Goal: Share content: Share content

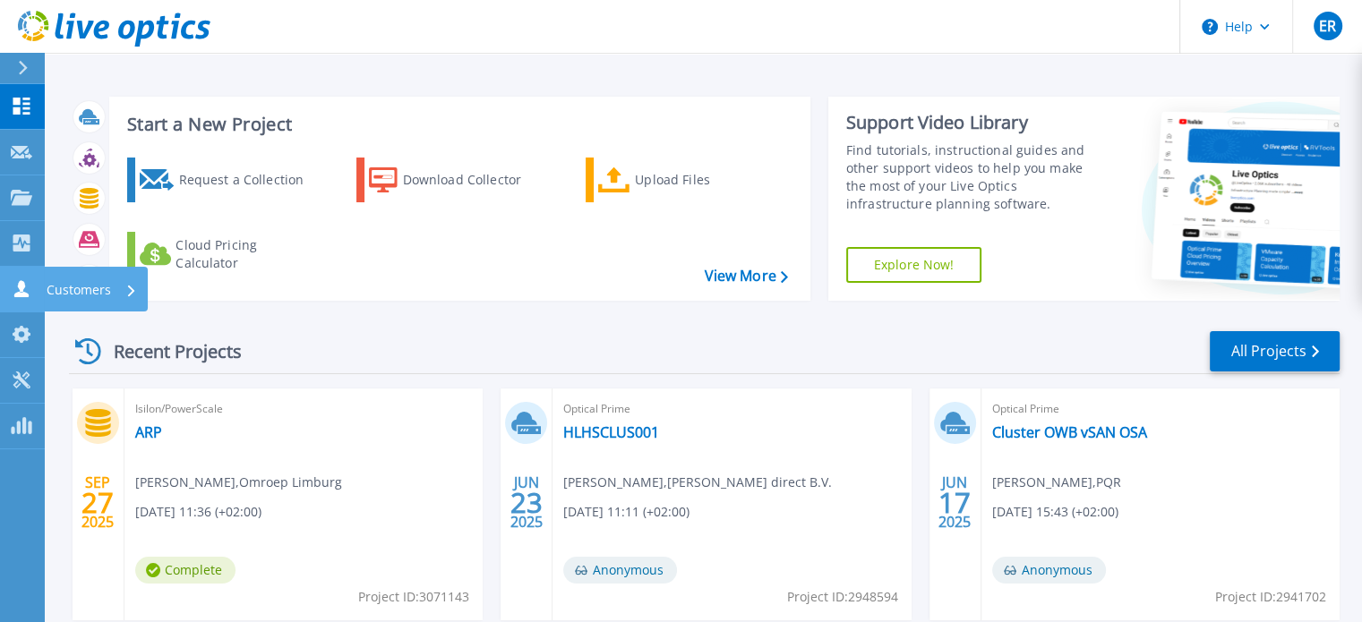
click at [71, 277] on p "Customers" at bounding box center [79, 290] width 64 height 47
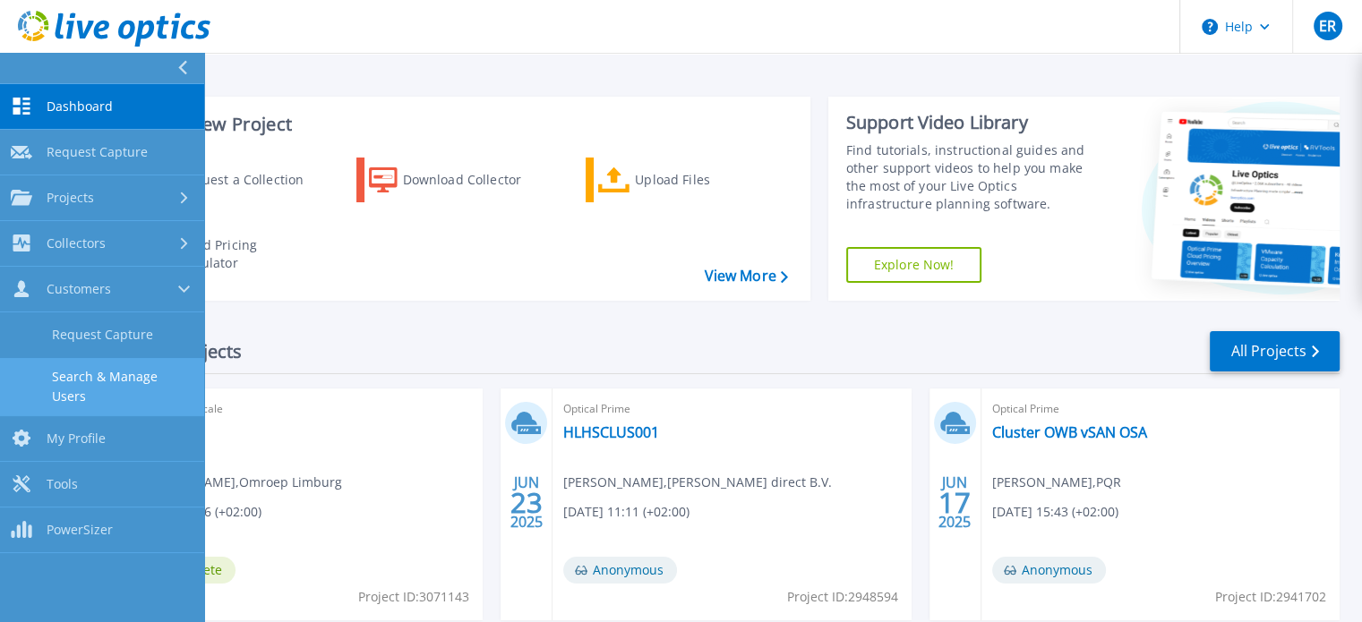
click at [107, 378] on link "Search & Manage Users" at bounding box center [102, 386] width 204 height 57
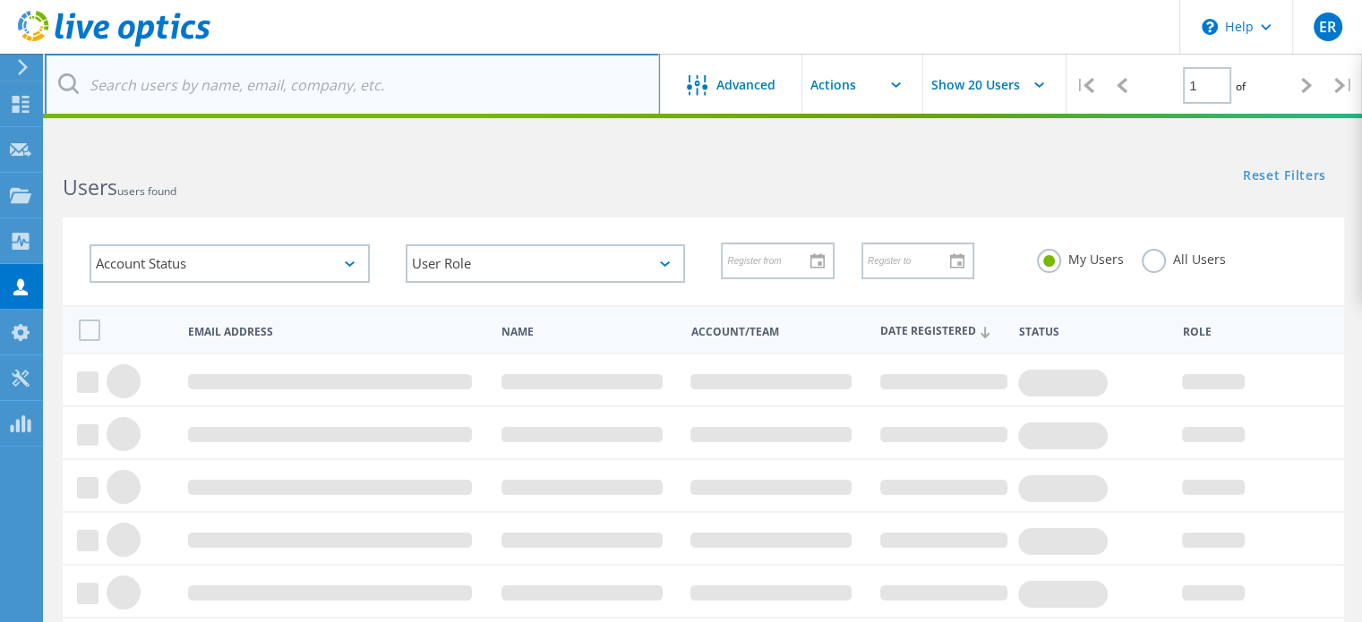
click at [318, 89] on input "text" at bounding box center [352, 85] width 615 height 63
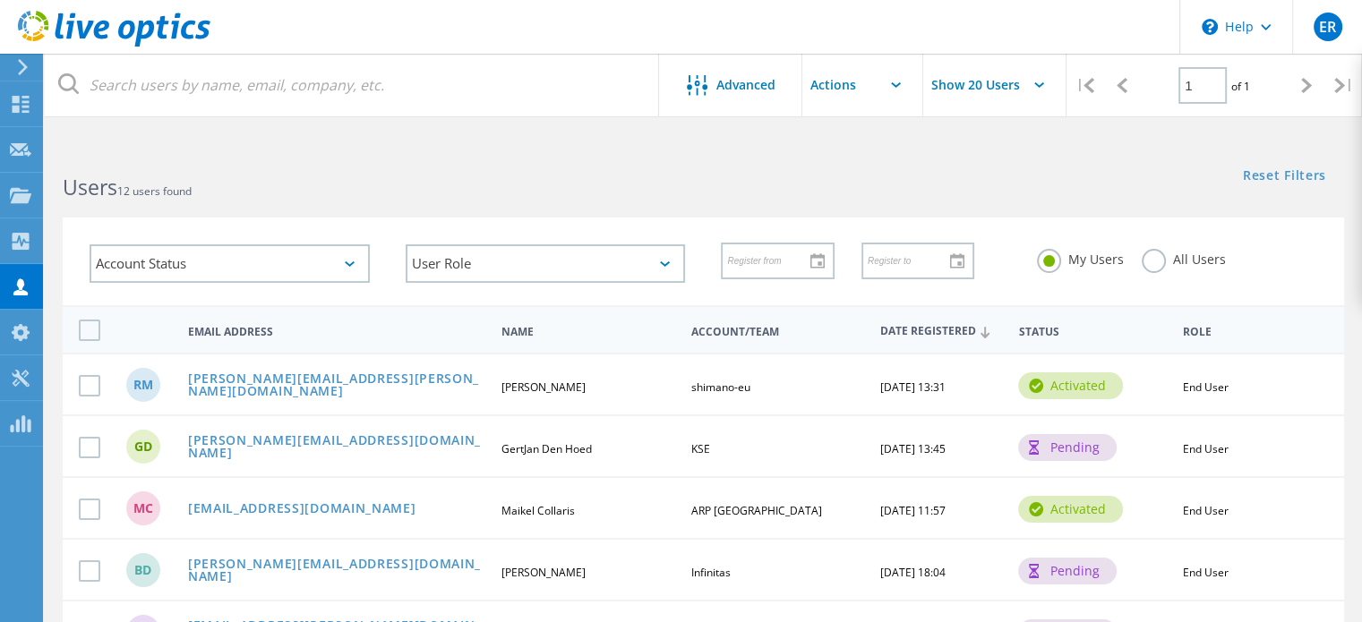
click at [573, 174] on h2 "Users 12 users found" at bounding box center [374, 188] width 622 height 30
click at [19, 96] on use at bounding box center [21, 104] width 17 height 17
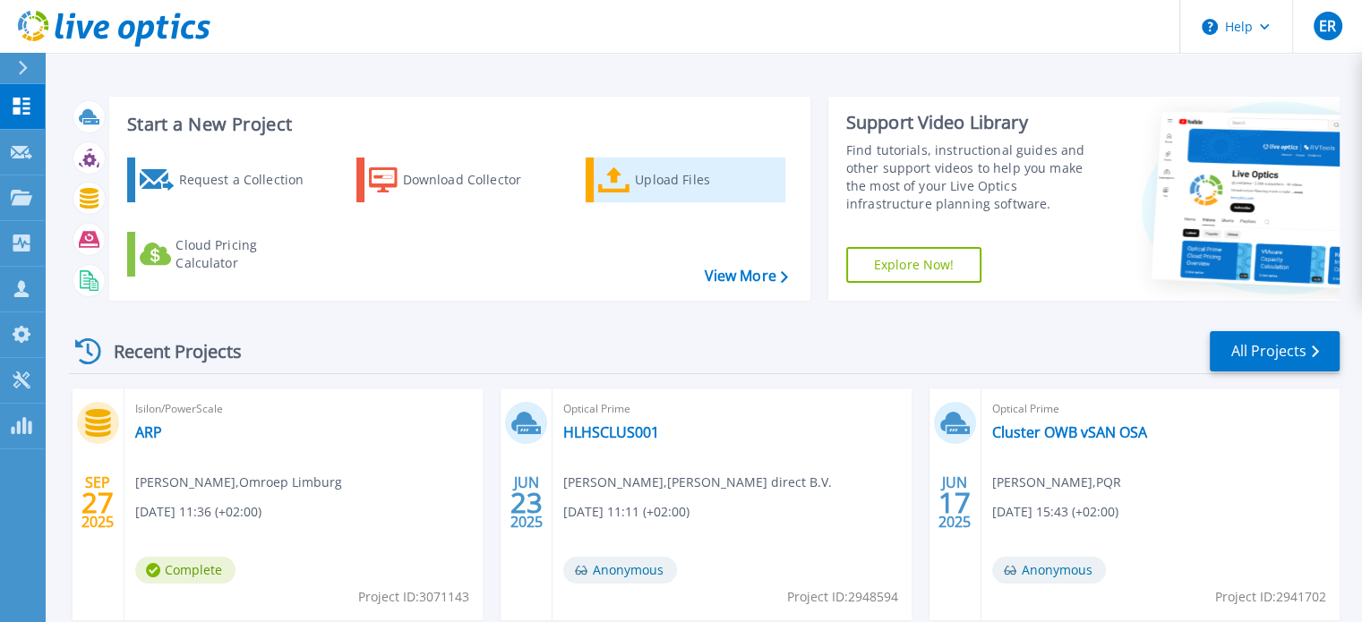
click at [664, 174] on div "Upload Files" at bounding box center [706, 180] width 143 height 36
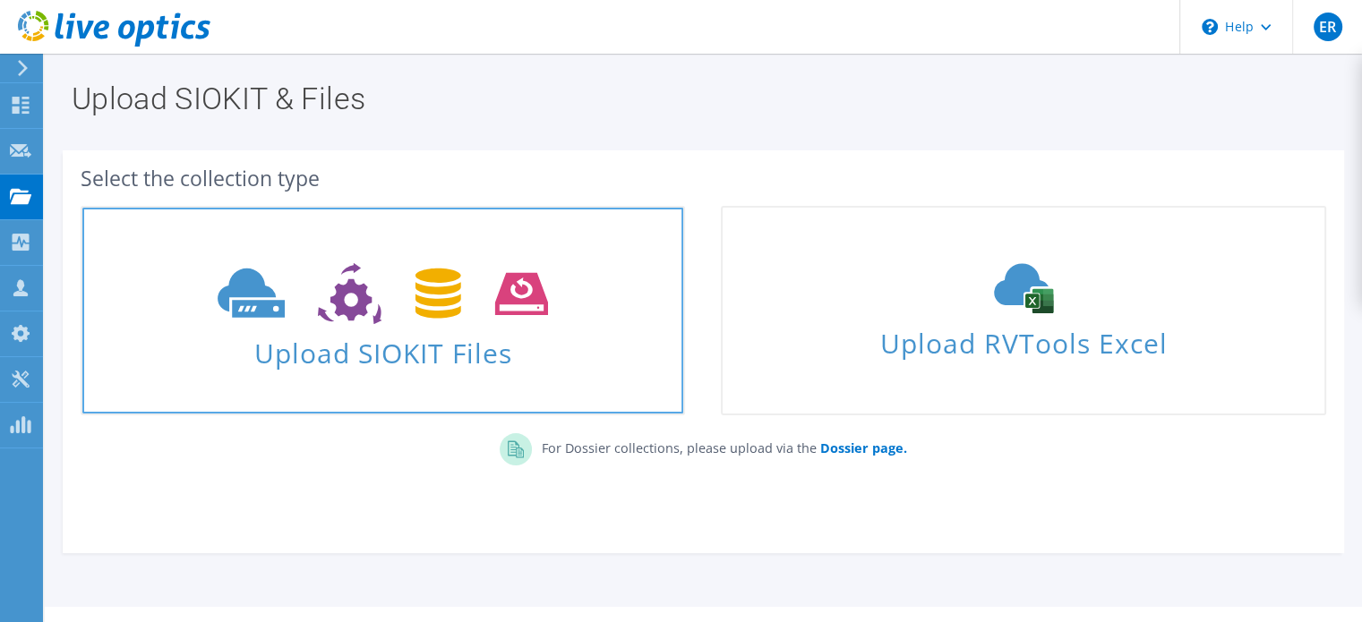
click at [322, 304] on icon at bounding box center [383, 294] width 330 height 62
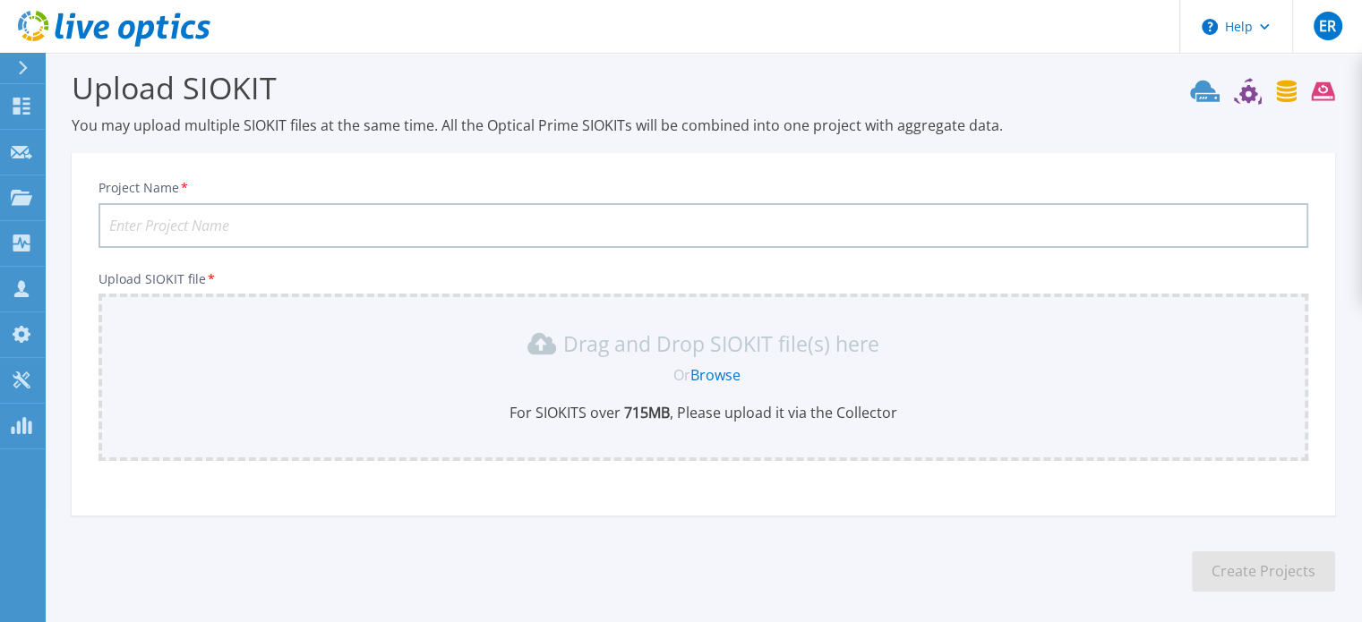
scroll to position [90, 0]
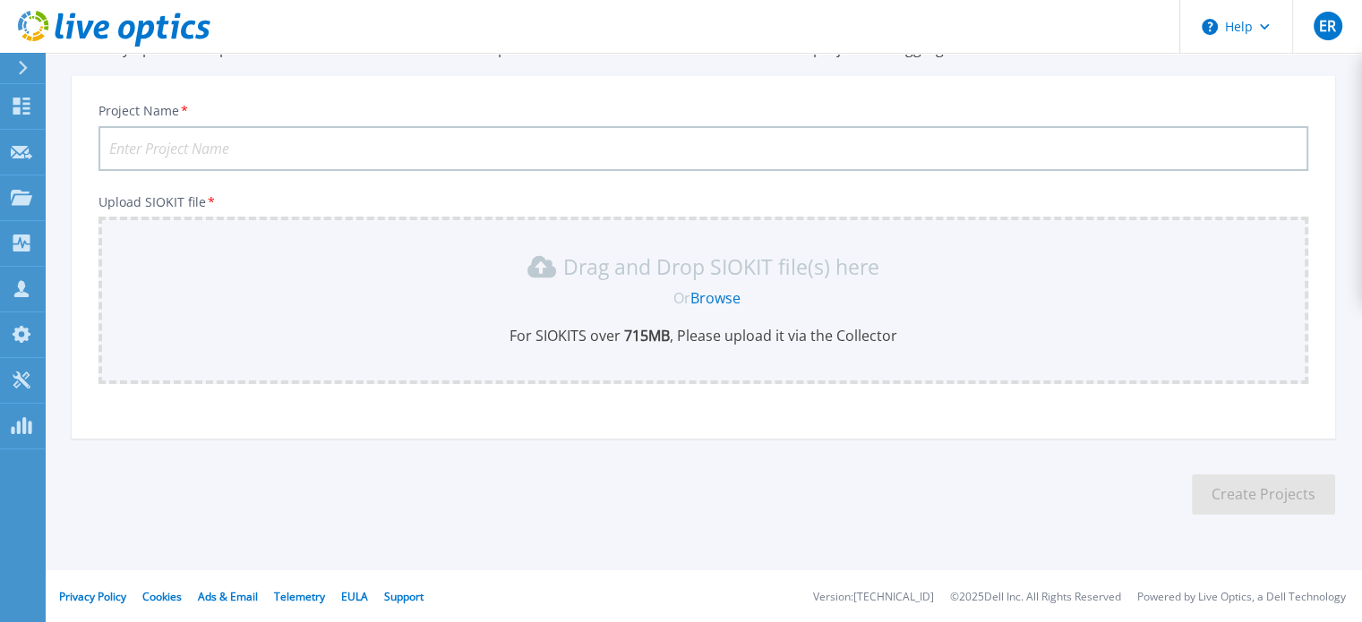
click at [201, 142] on input "Project Name *" at bounding box center [703, 148] width 1210 height 45
type input "Schimano"
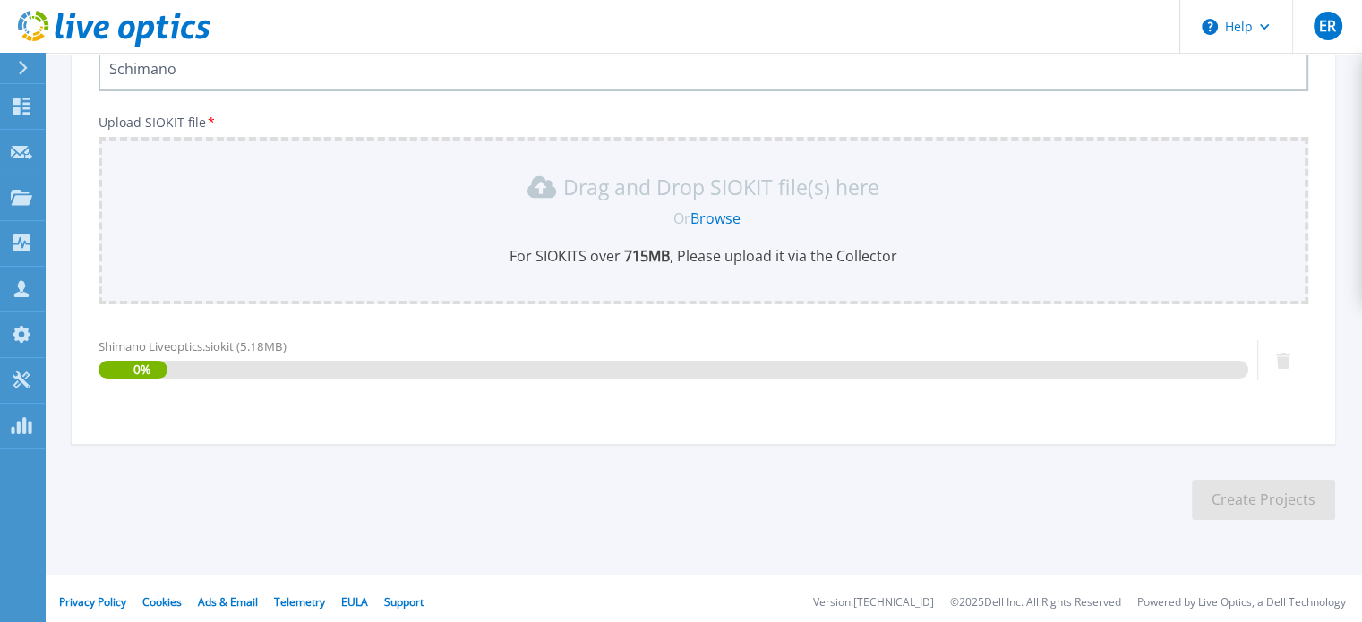
scroll to position [175, 0]
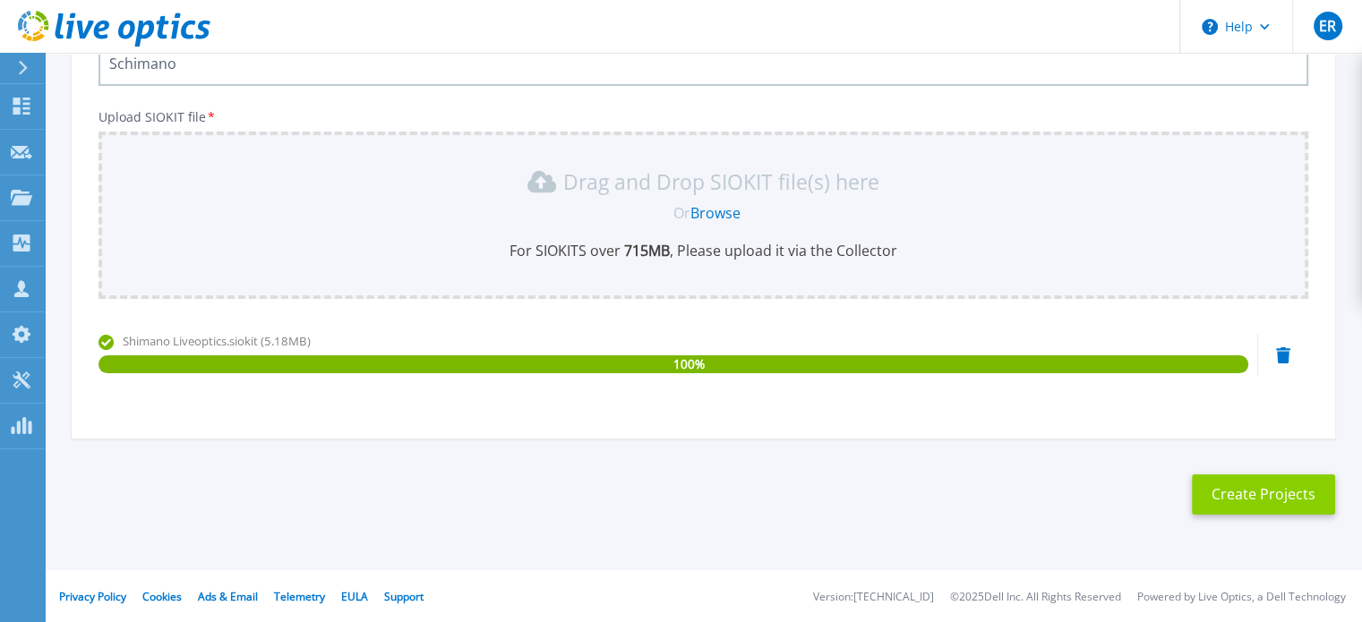
click at [1258, 490] on button "Create Projects" at bounding box center [1263, 495] width 143 height 40
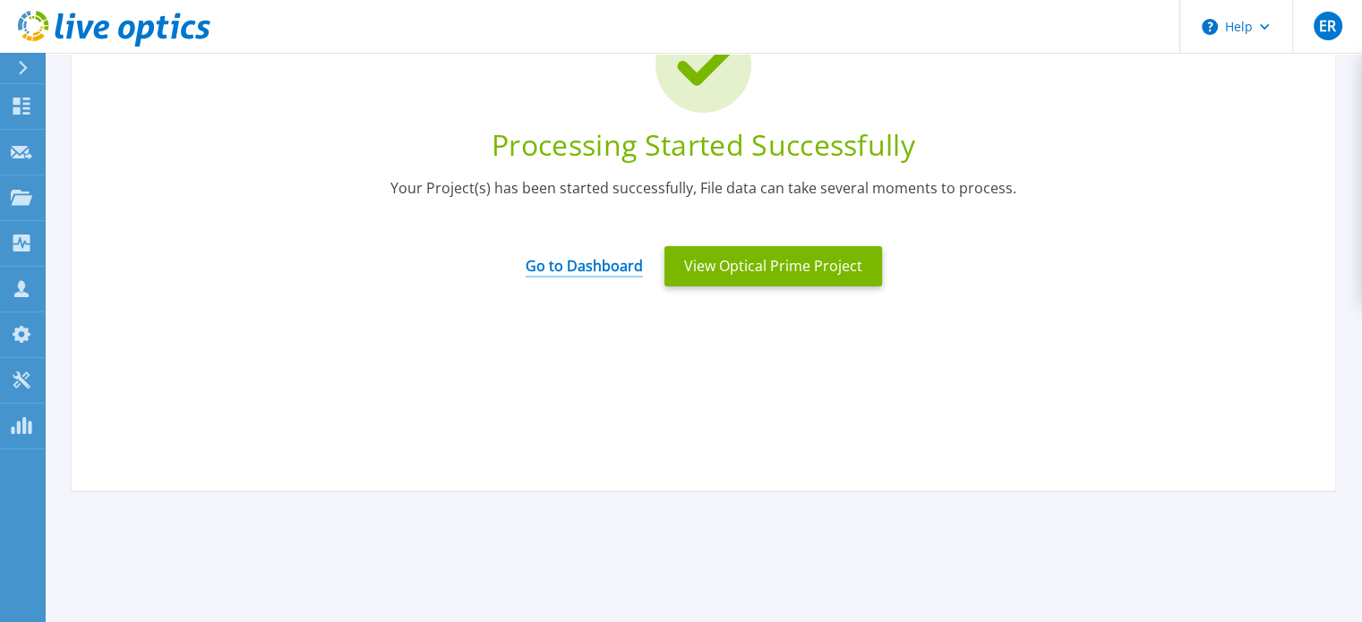
click at [584, 264] on link "Go to Dashboard" at bounding box center [584, 260] width 117 height 35
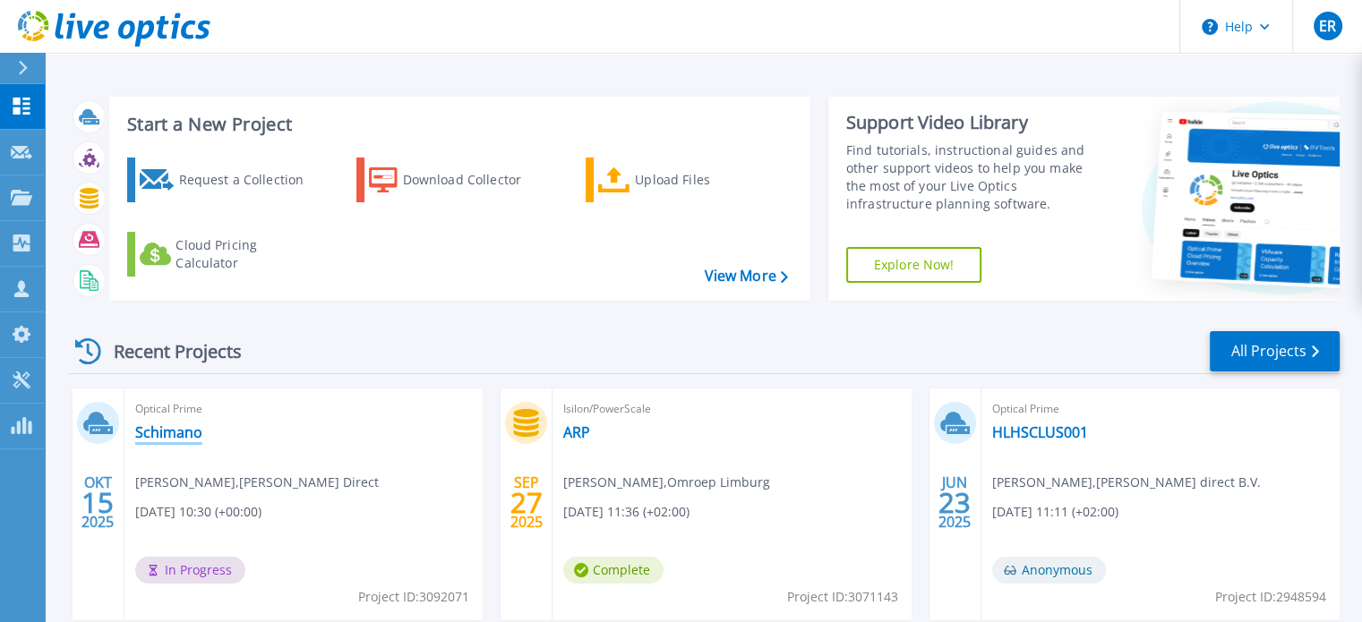
click at [173, 434] on link "Schimano" at bounding box center [168, 433] width 67 height 18
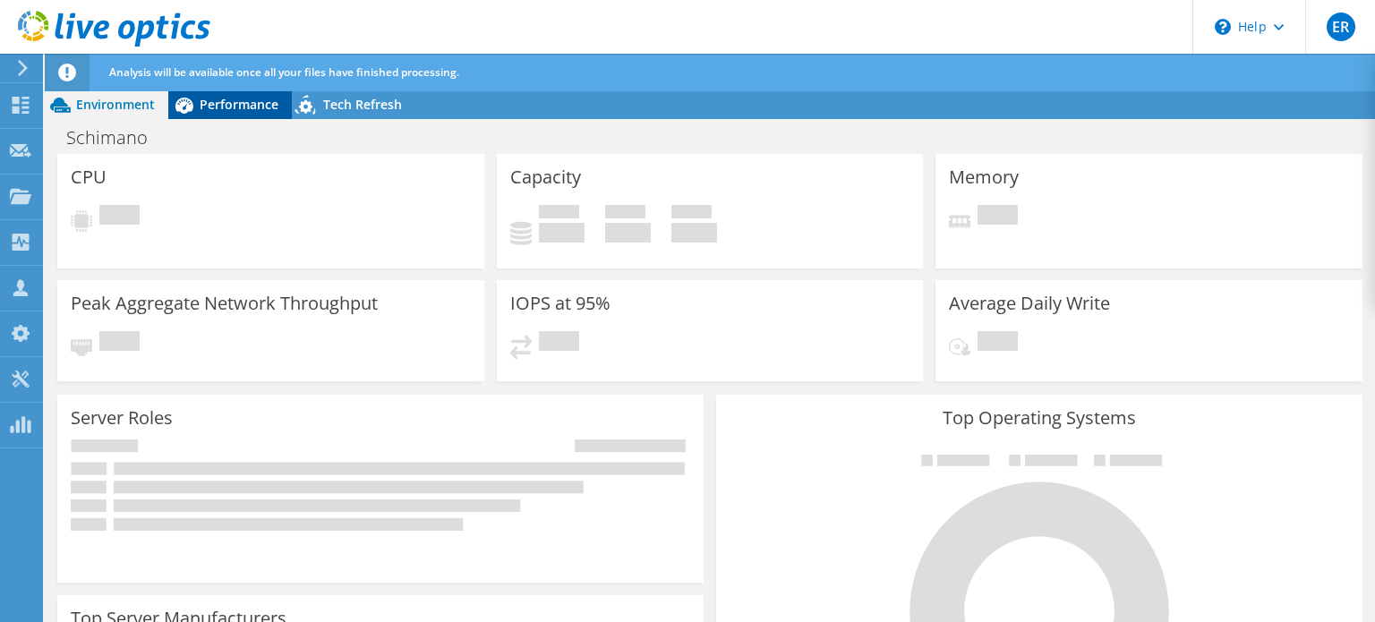
click at [229, 100] on span "Performance" at bounding box center [239, 104] width 79 height 17
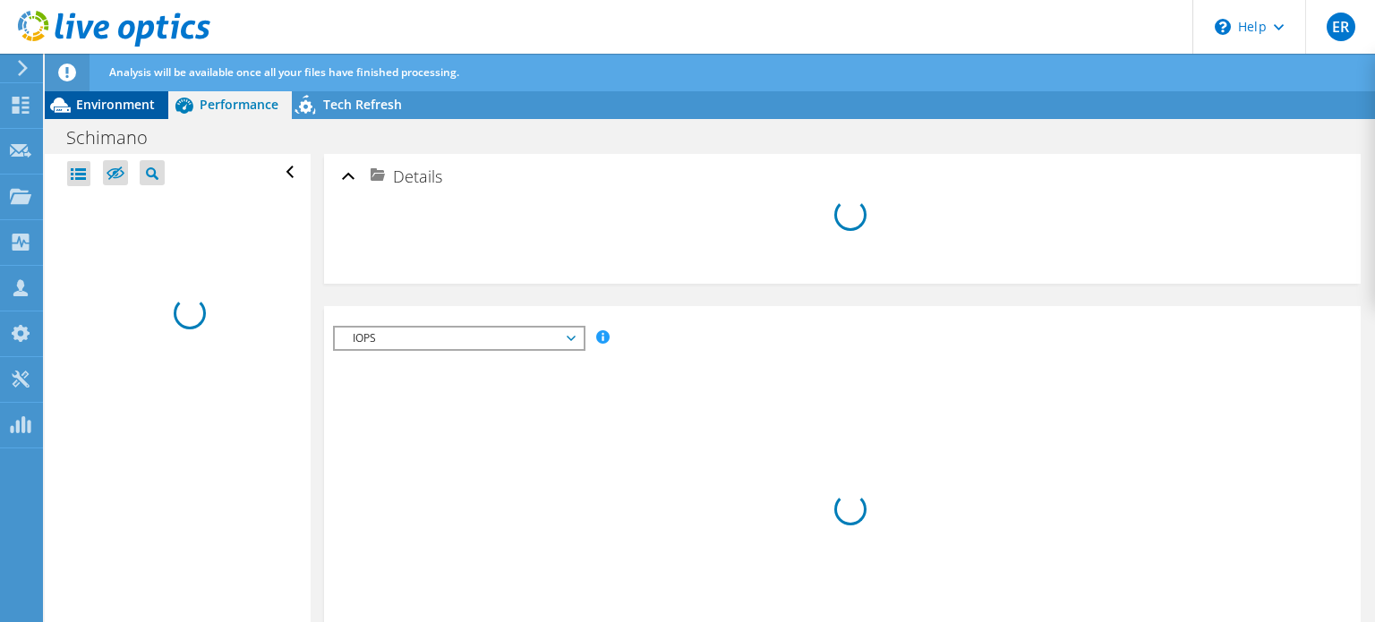
click at [111, 98] on span "Environment" at bounding box center [115, 104] width 79 height 17
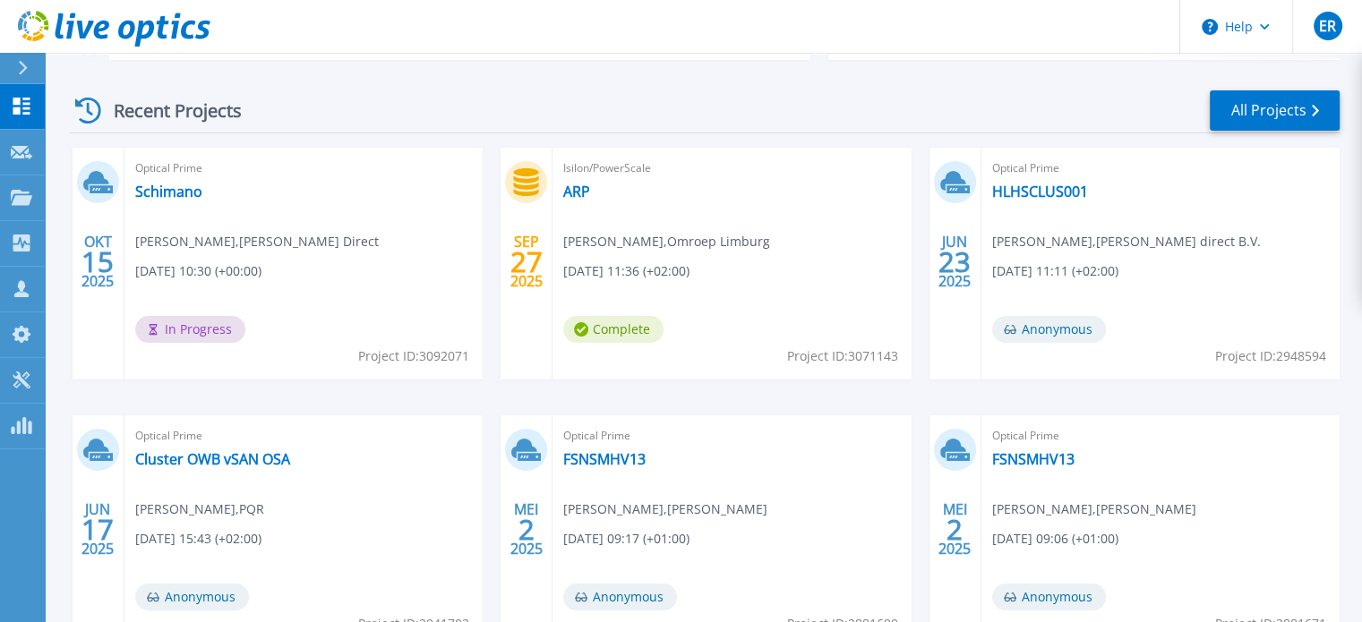
scroll to position [269, 0]
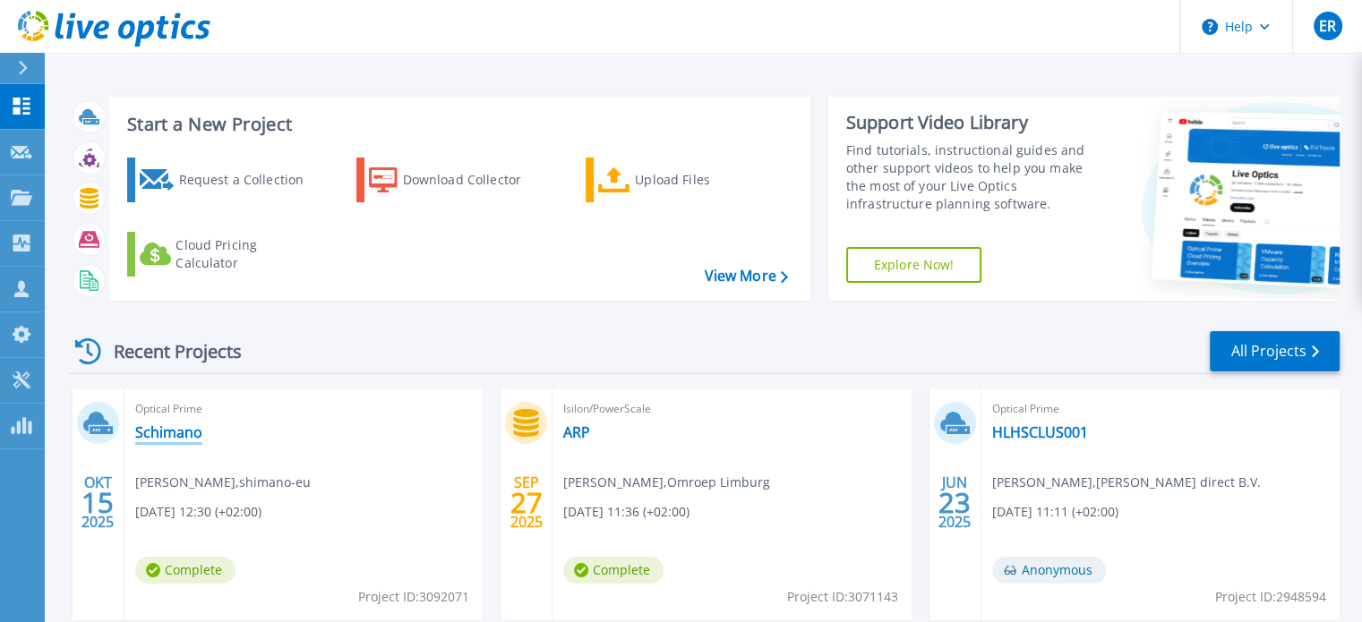
click at [175, 432] on link "Schimano" at bounding box center [168, 433] width 67 height 18
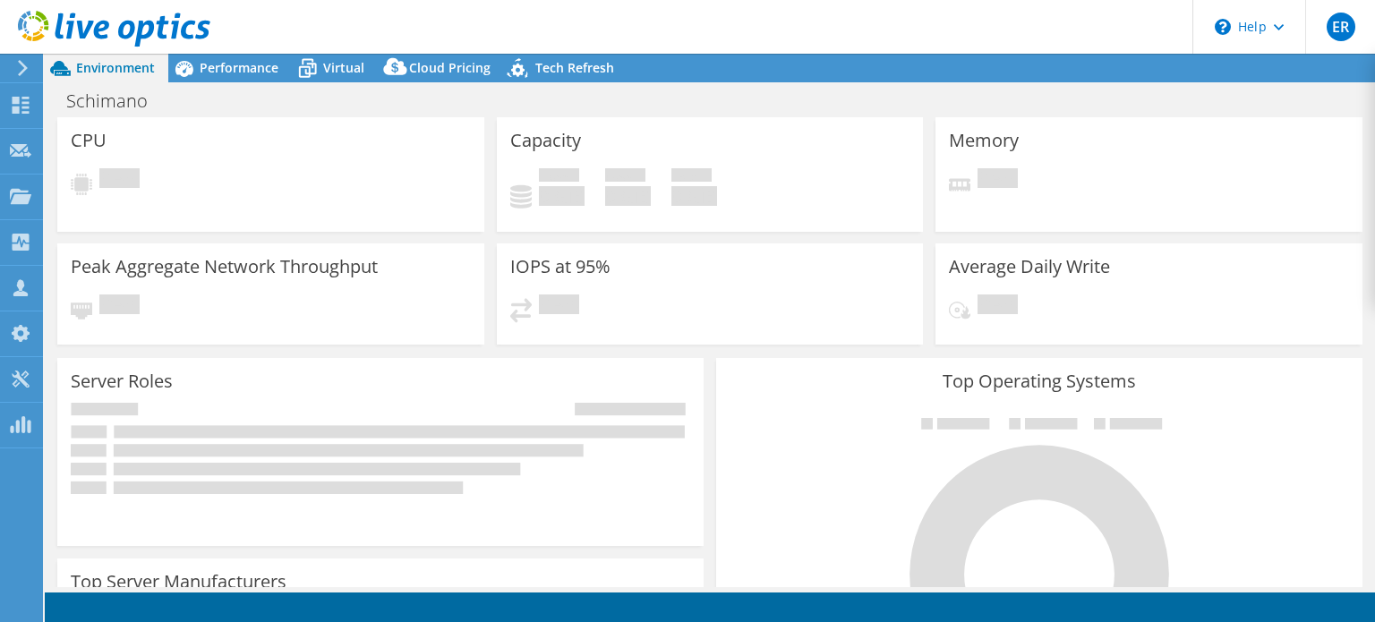
select select "USD"
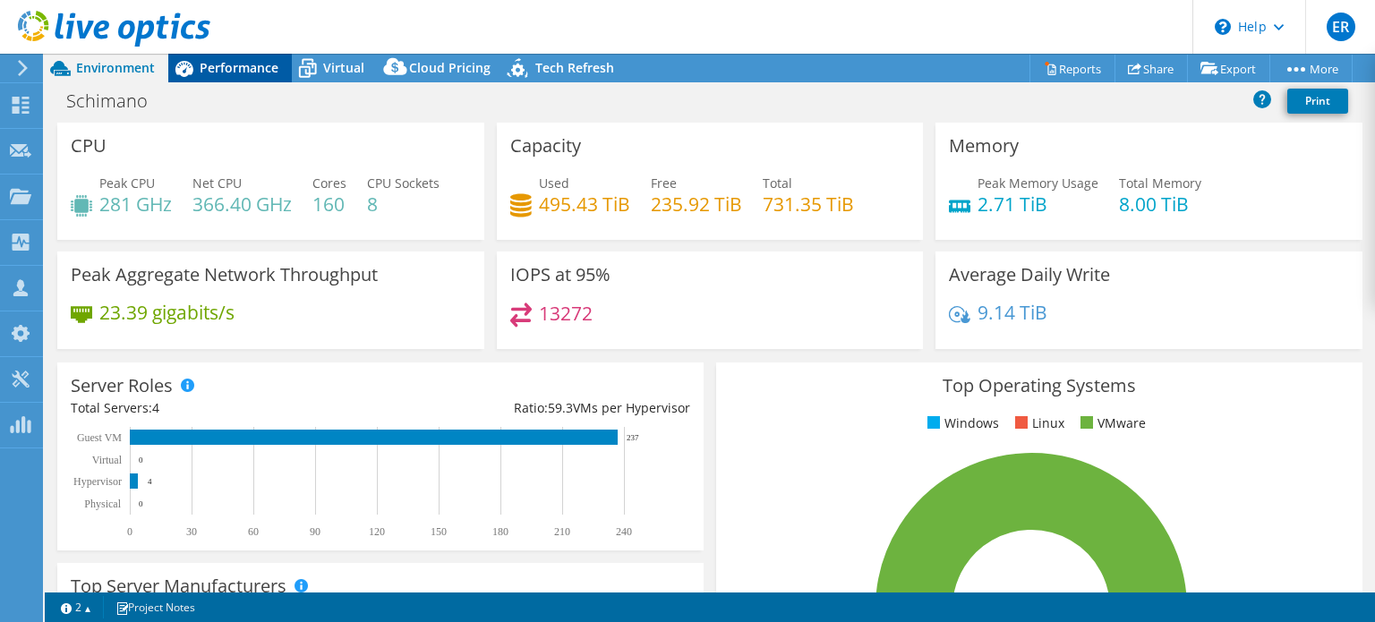
click at [240, 64] on span "Performance" at bounding box center [239, 67] width 79 height 17
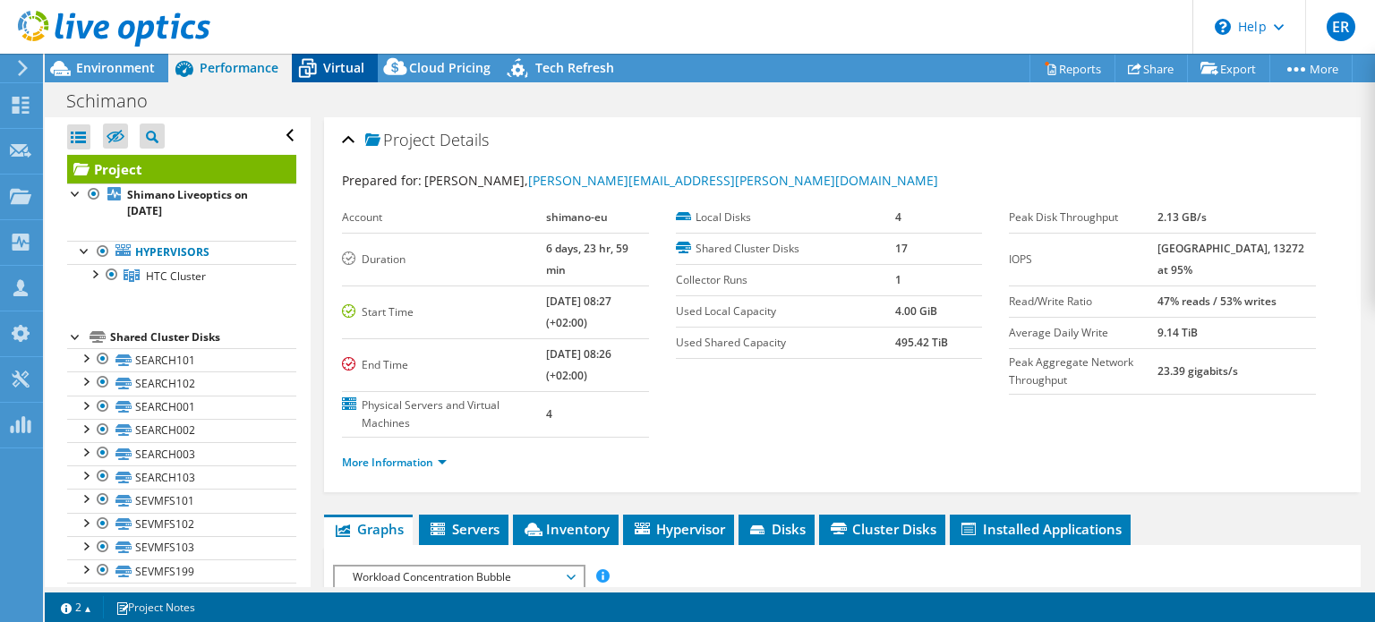
click at [337, 64] on span "Virtual" at bounding box center [343, 67] width 41 height 17
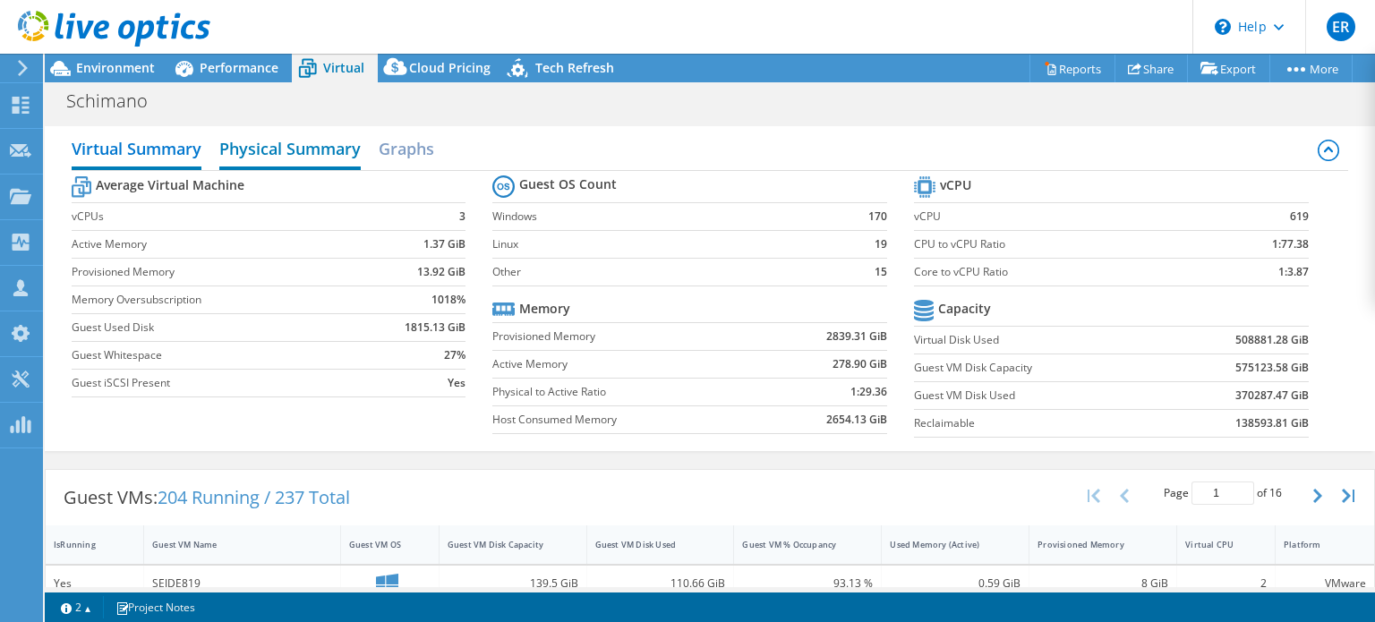
click at [279, 145] on h2 "Physical Summary" at bounding box center [289, 150] width 141 height 39
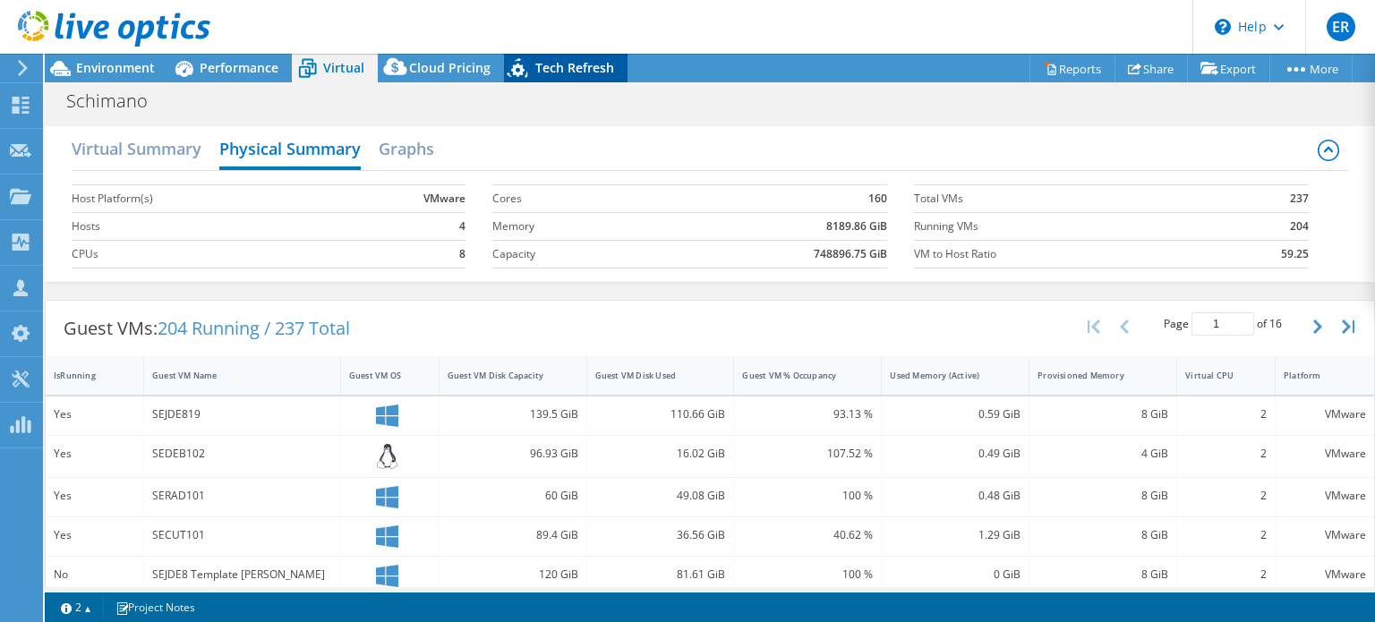
click at [553, 63] on span "Tech Refresh" at bounding box center [574, 67] width 79 height 17
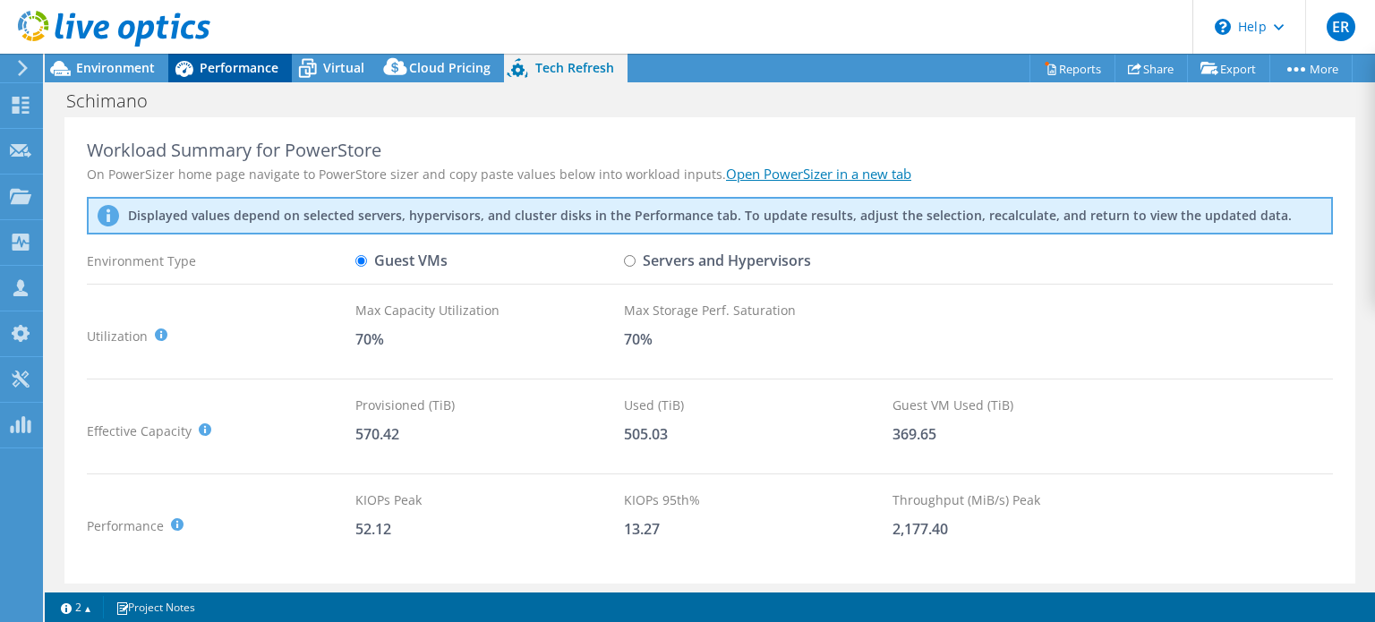
click at [227, 61] on span "Performance" at bounding box center [239, 67] width 79 height 17
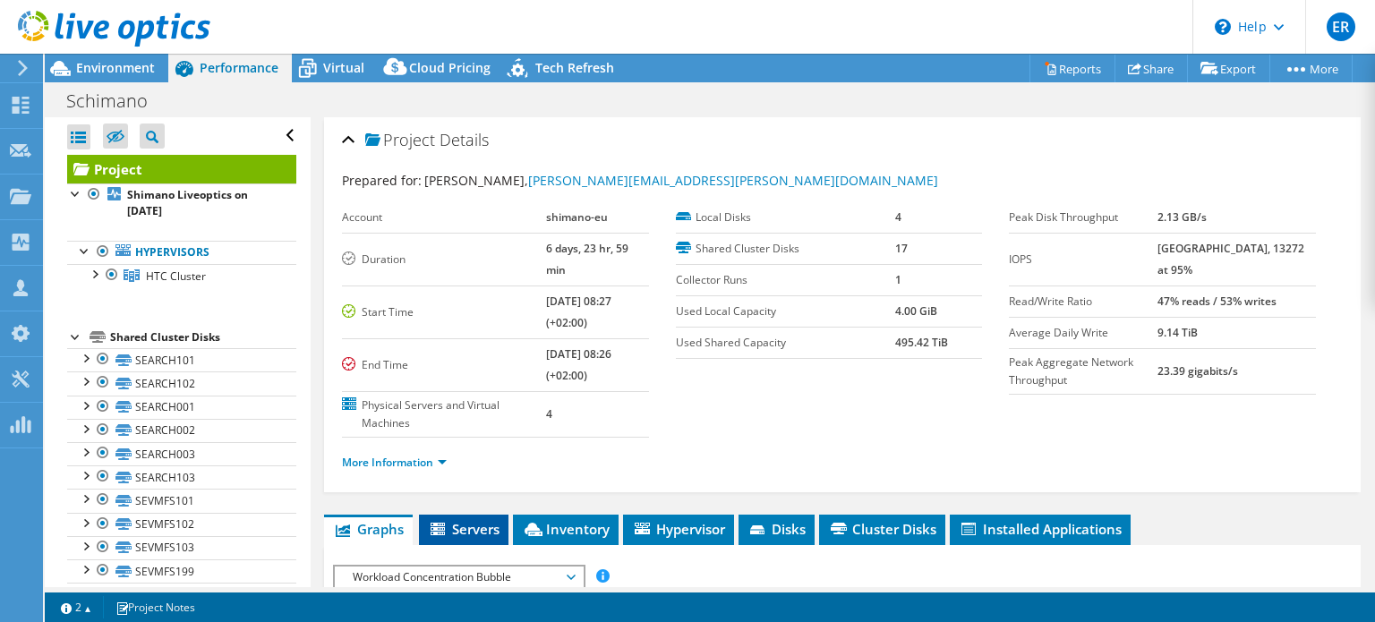
click at [476, 520] on span "Servers" at bounding box center [464, 529] width 72 height 18
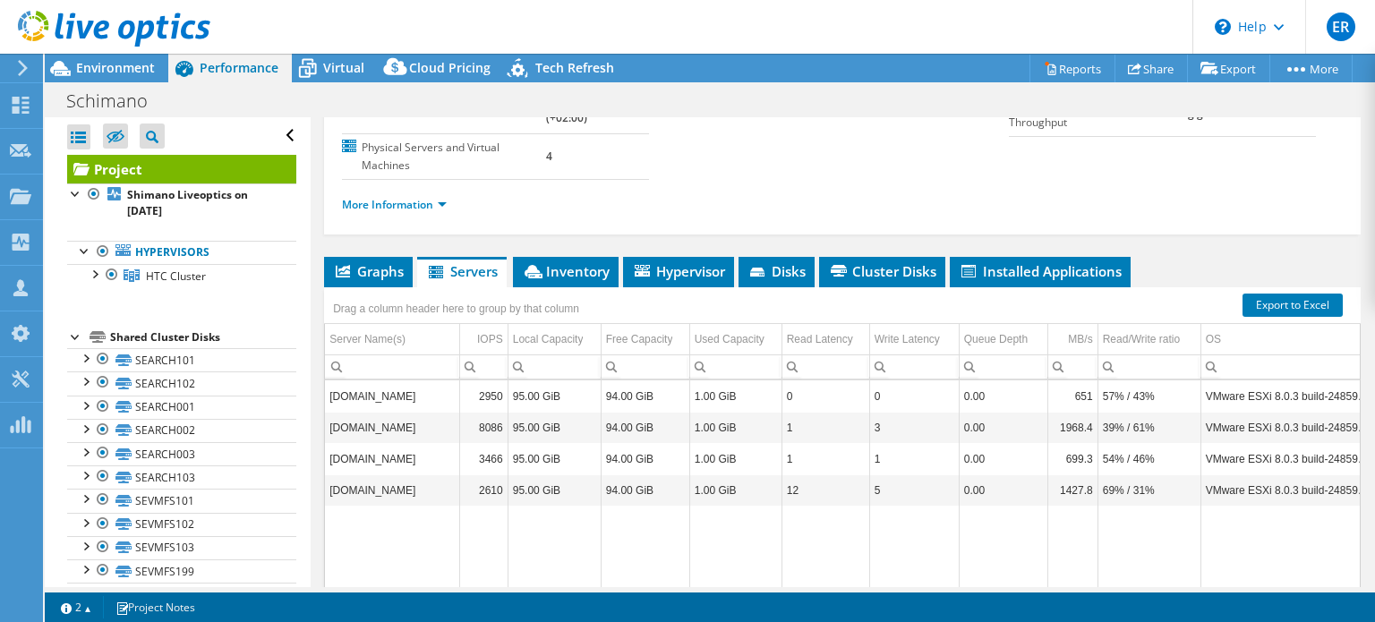
scroll to position [269, 0]
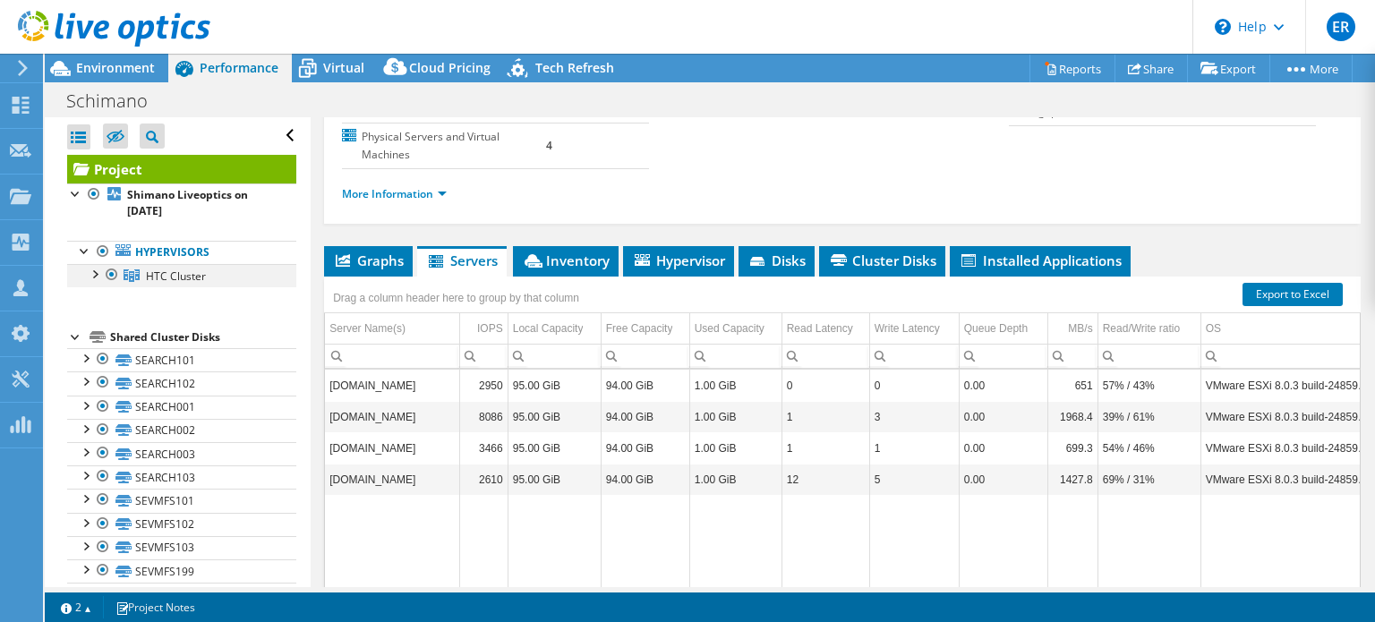
click at [97, 270] on div at bounding box center [94, 273] width 18 height 18
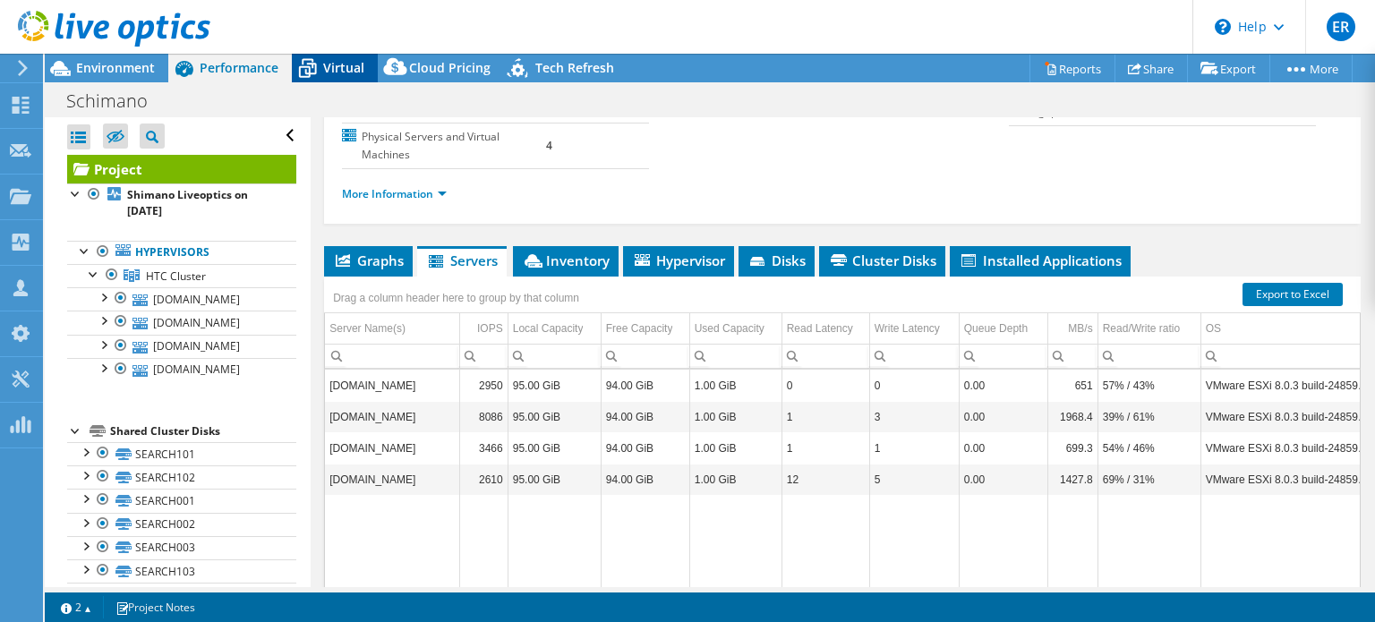
click at [340, 63] on span "Virtual" at bounding box center [343, 67] width 41 height 17
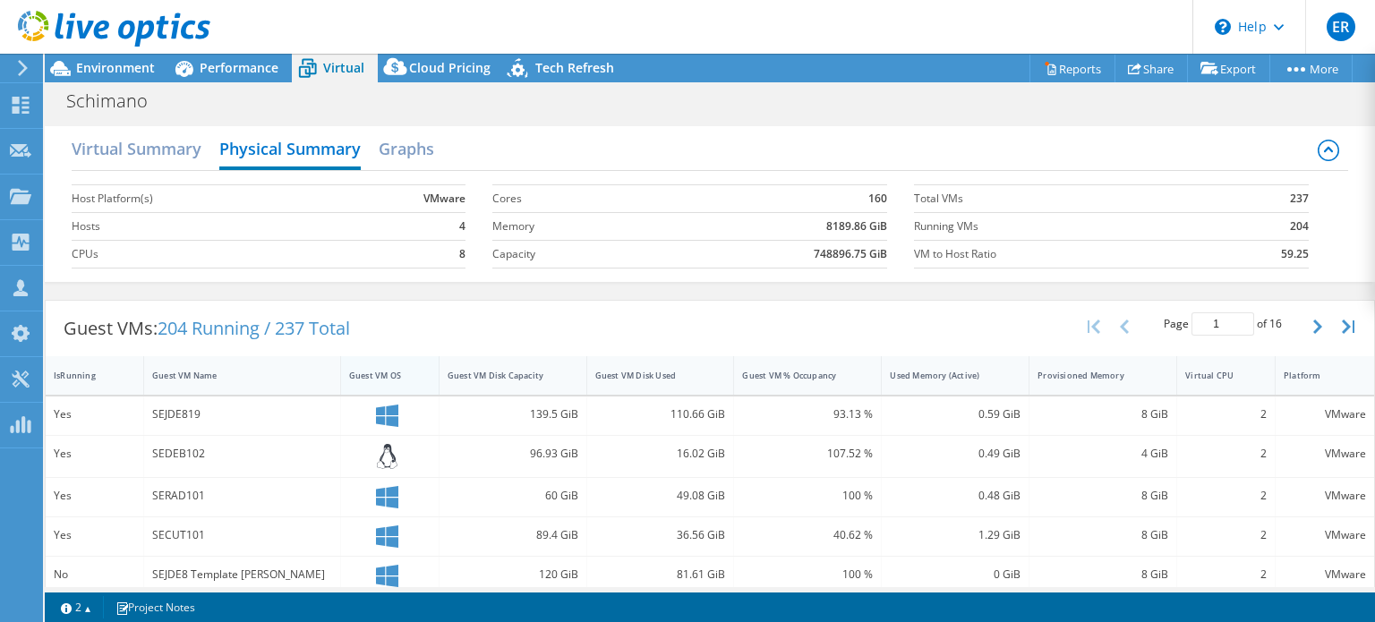
scroll to position [382, 0]
click at [241, 64] on span "Performance" at bounding box center [239, 67] width 79 height 17
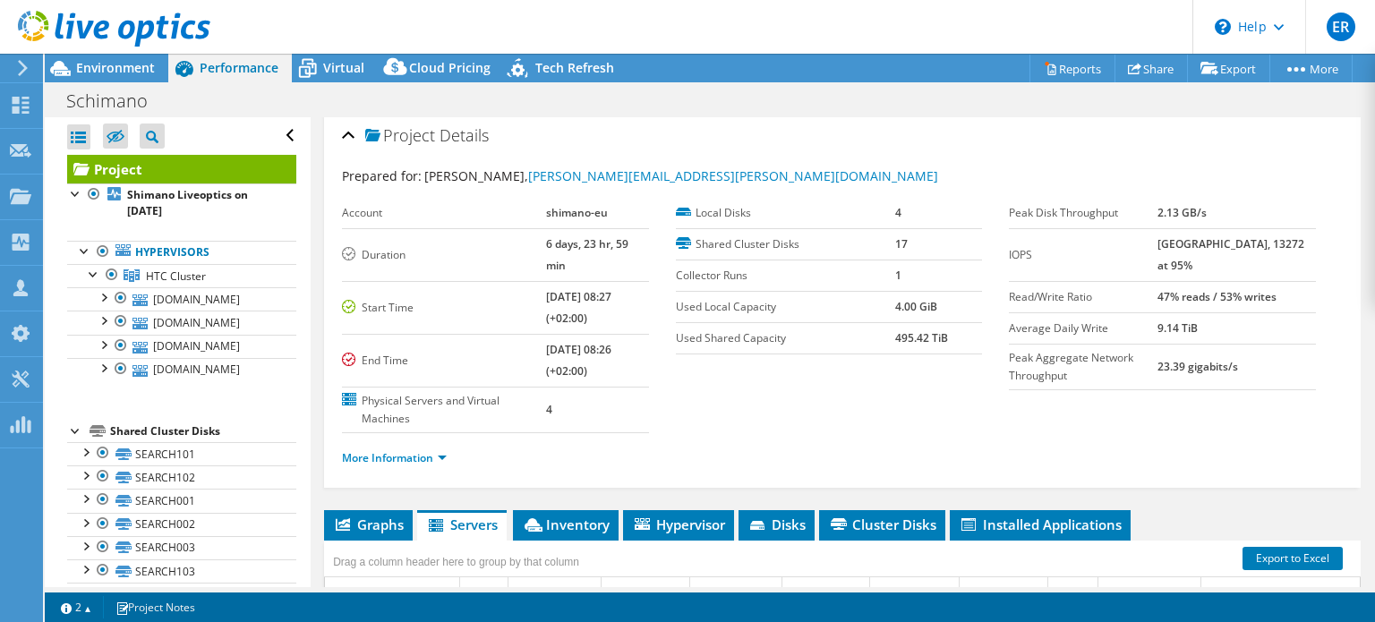
scroll to position [0, 0]
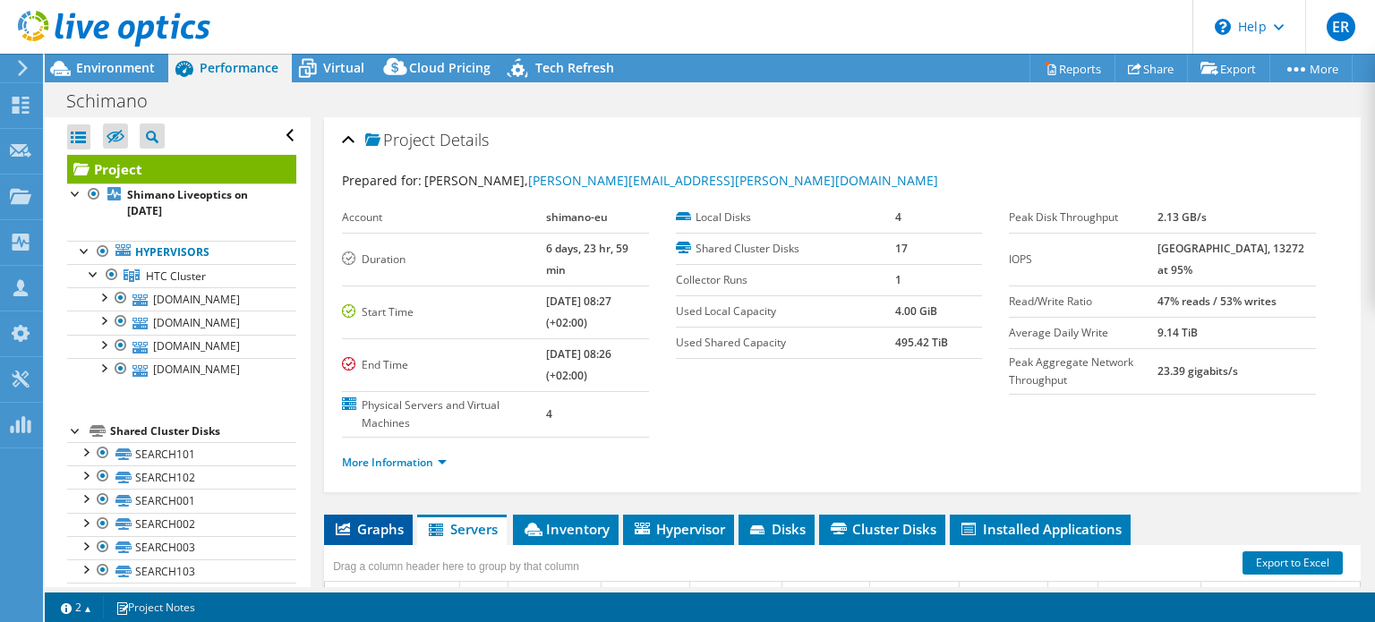
click at [366, 520] on span "Graphs" at bounding box center [368, 529] width 71 height 18
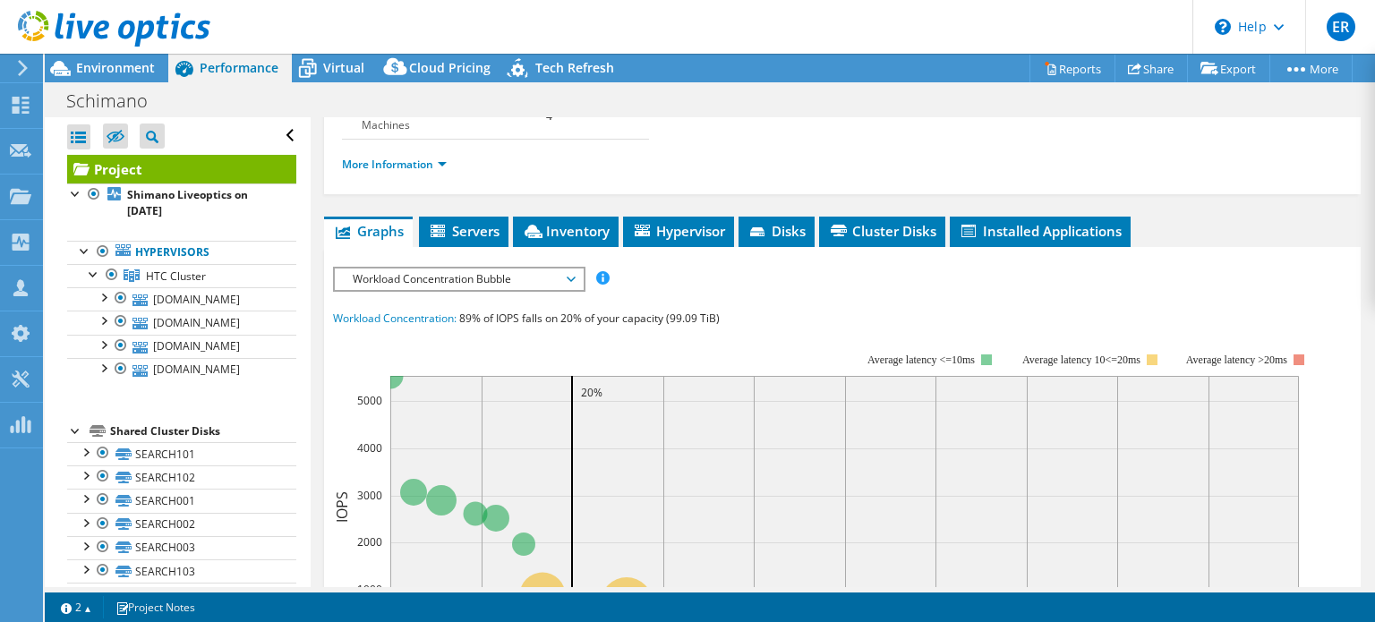
scroll to position [269, 0]
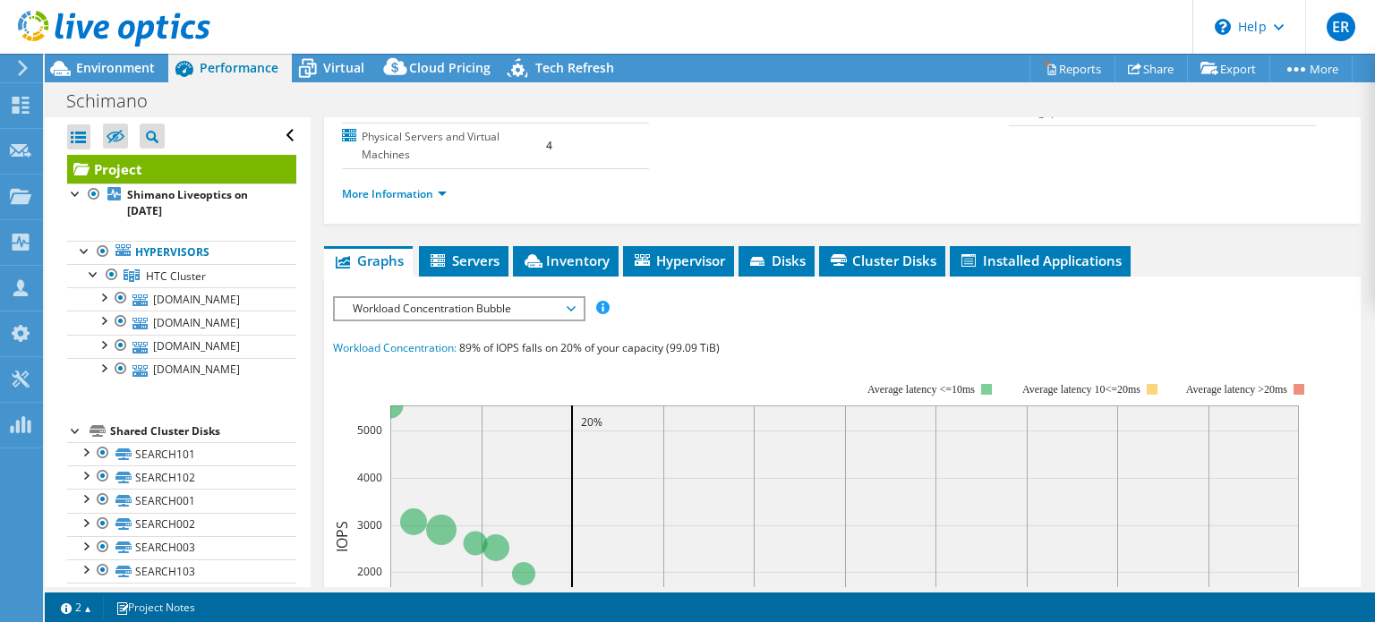
click at [432, 298] on span "Workload Concentration Bubble" at bounding box center [459, 308] width 230 height 21
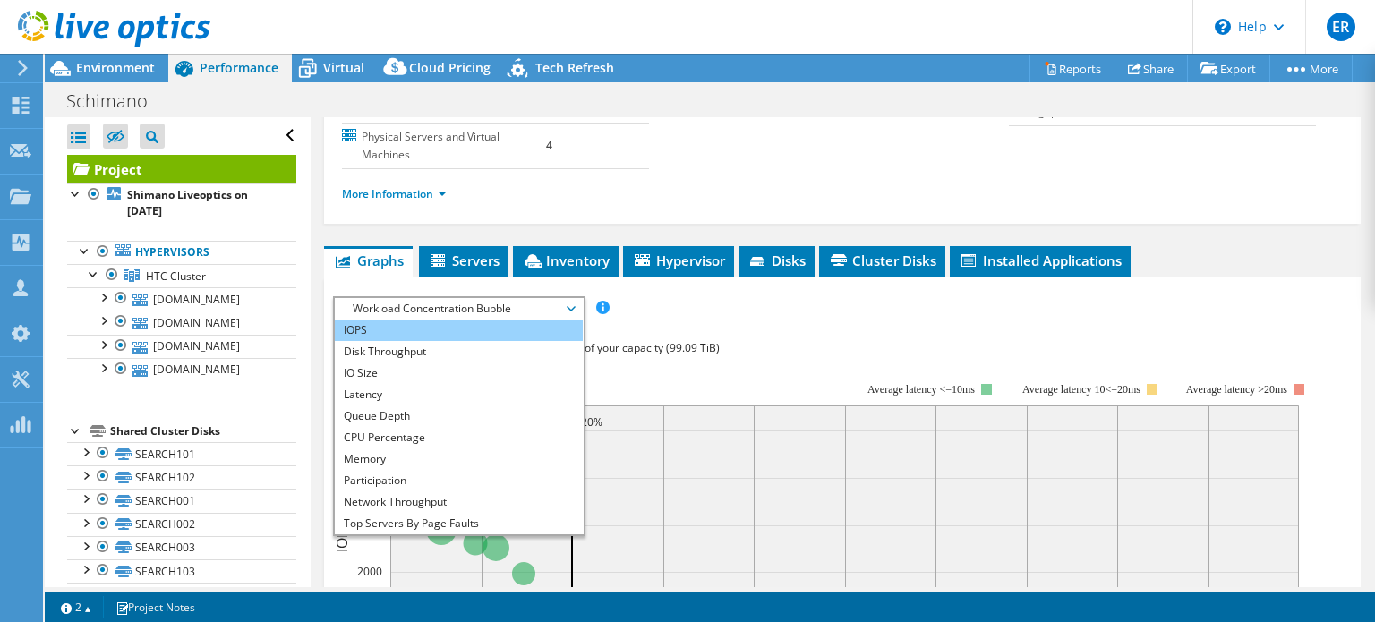
click at [416, 320] on li "IOPS" at bounding box center [459, 330] width 248 height 21
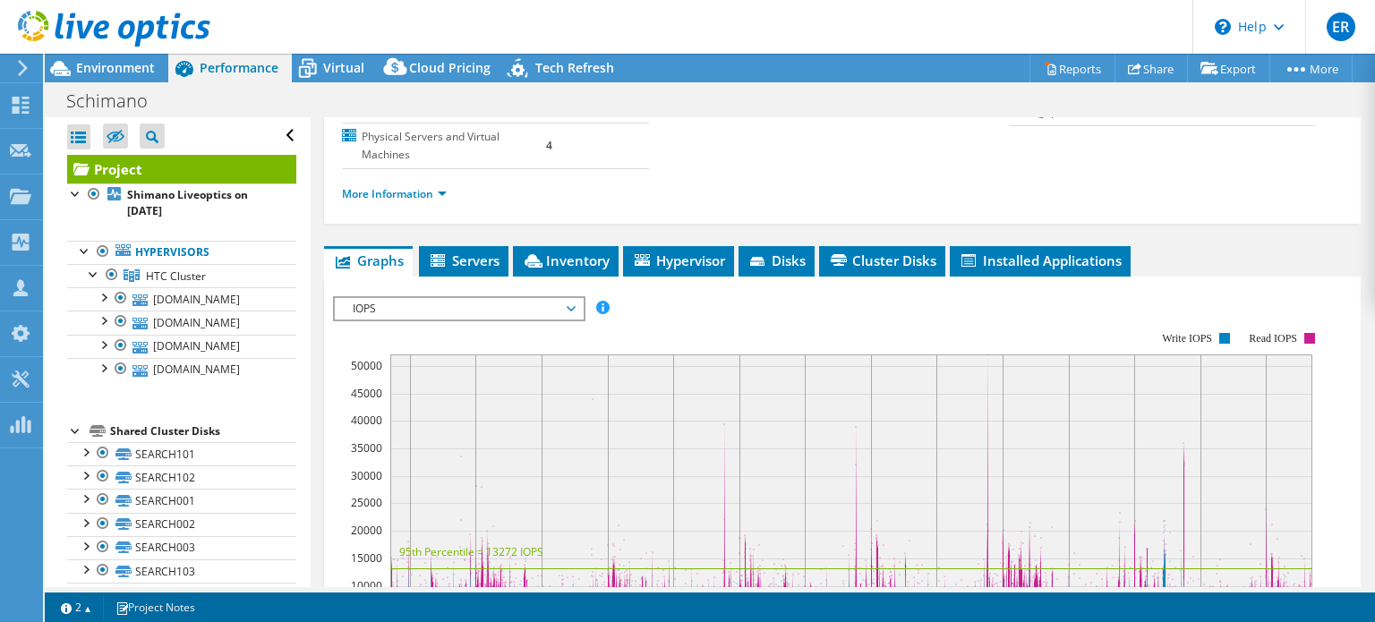
click at [426, 298] on span "IOPS" at bounding box center [459, 308] width 230 height 21
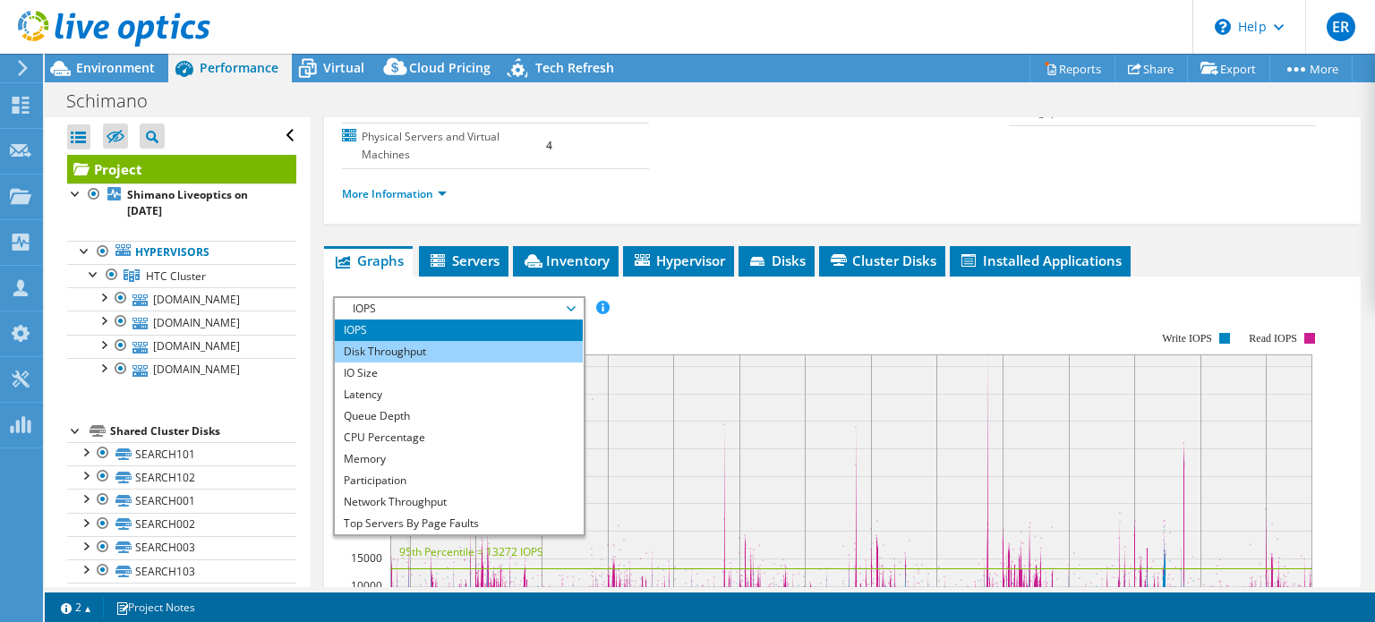
click at [423, 341] on li "Disk Throughput" at bounding box center [459, 351] width 248 height 21
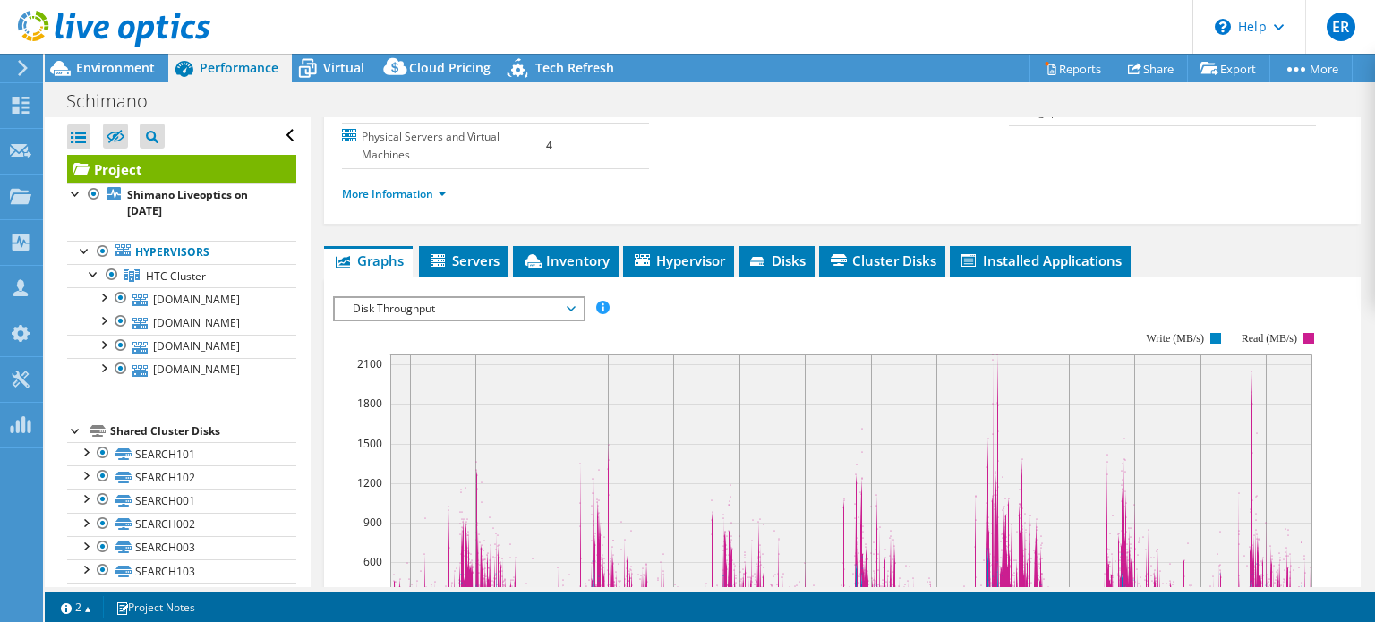
click at [431, 298] on span "Disk Throughput" at bounding box center [459, 308] width 230 height 21
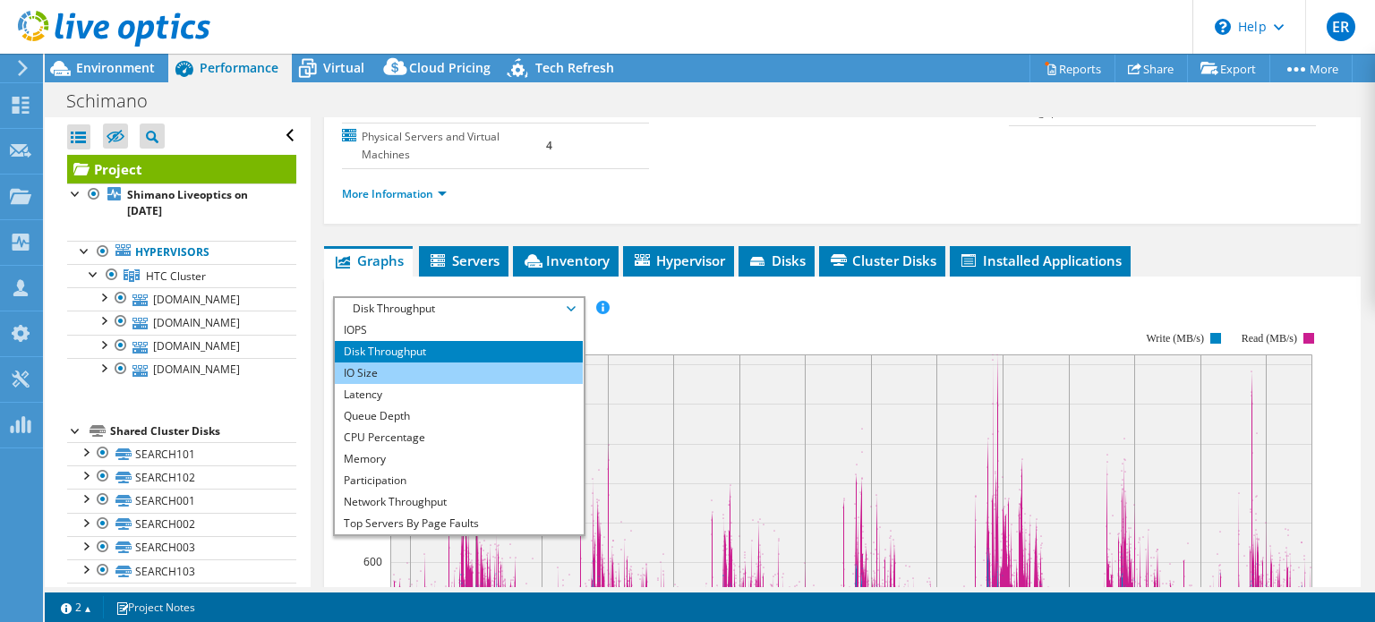
click at [431, 363] on li "IO Size" at bounding box center [459, 373] width 248 height 21
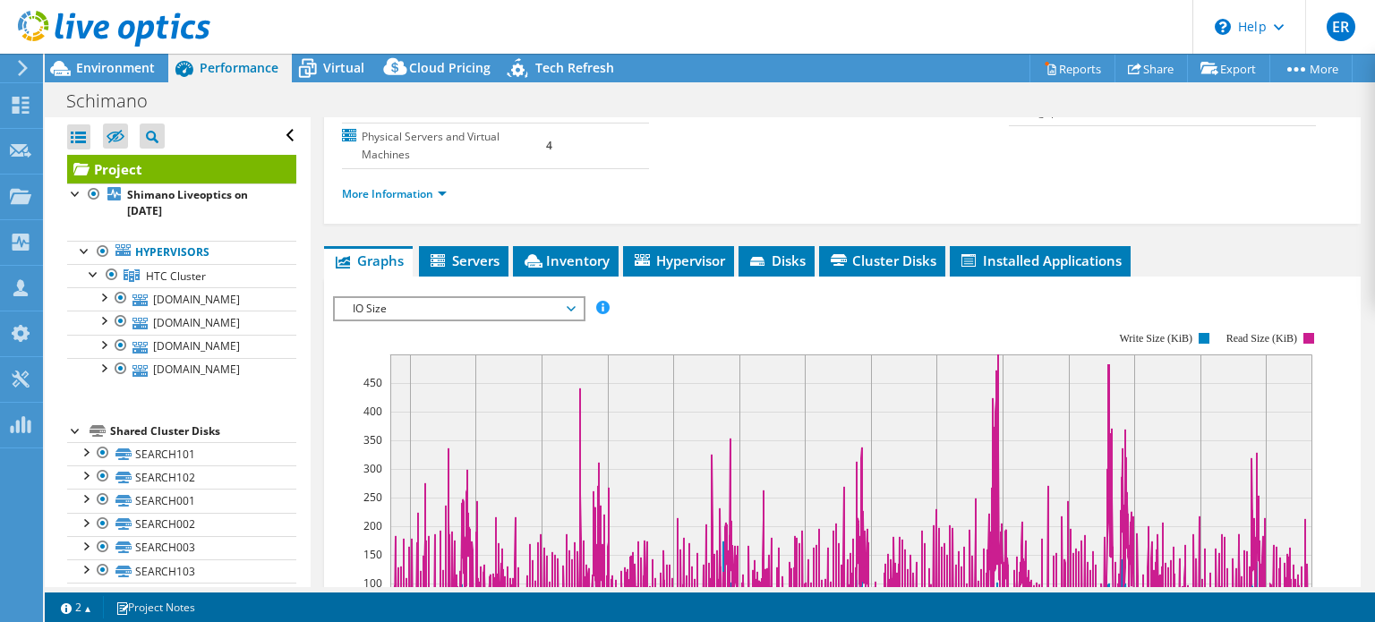
click at [457, 298] on span "IO Size" at bounding box center [459, 308] width 230 height 21
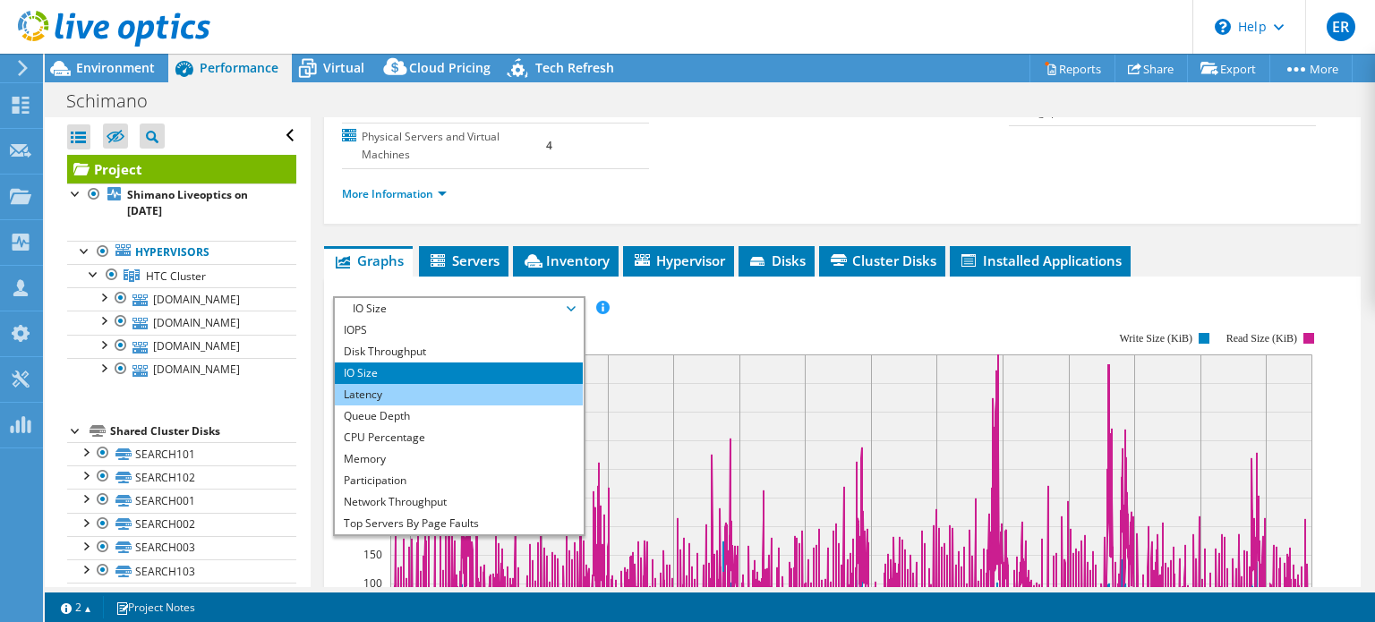
click at [445, 384] on li "Latency" at bounding box center [459, 394] width 248 height 21
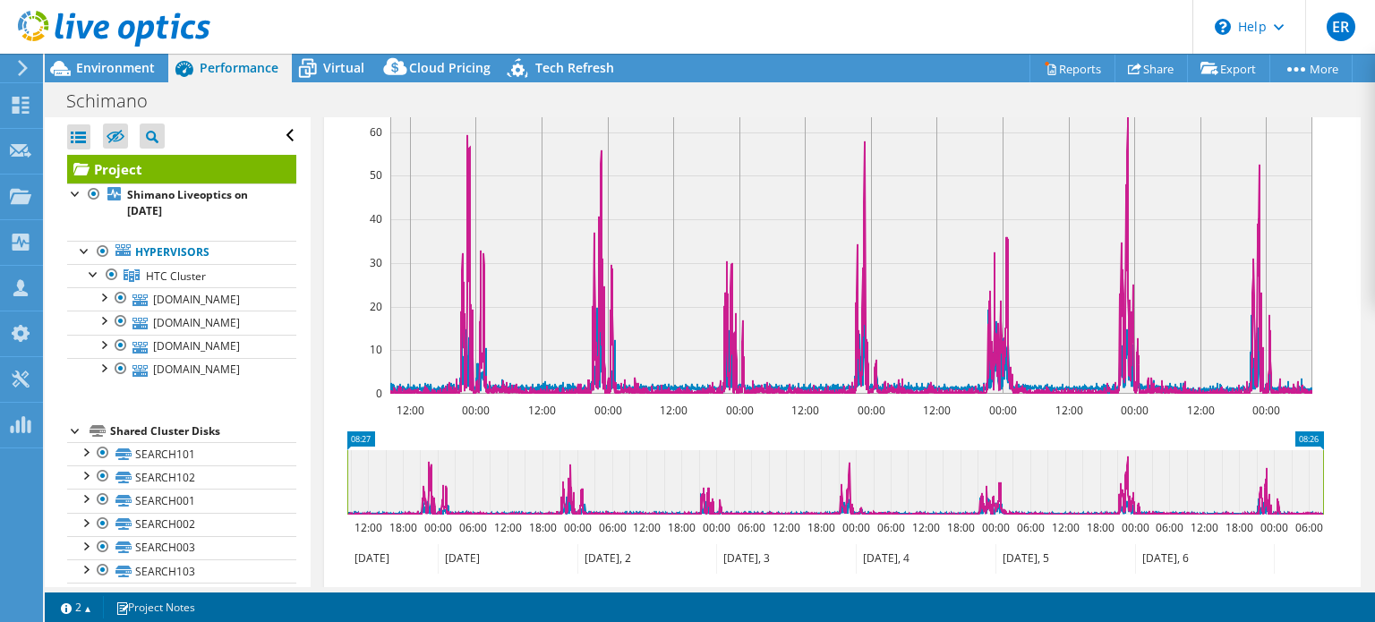
scroll to position [358, 0]
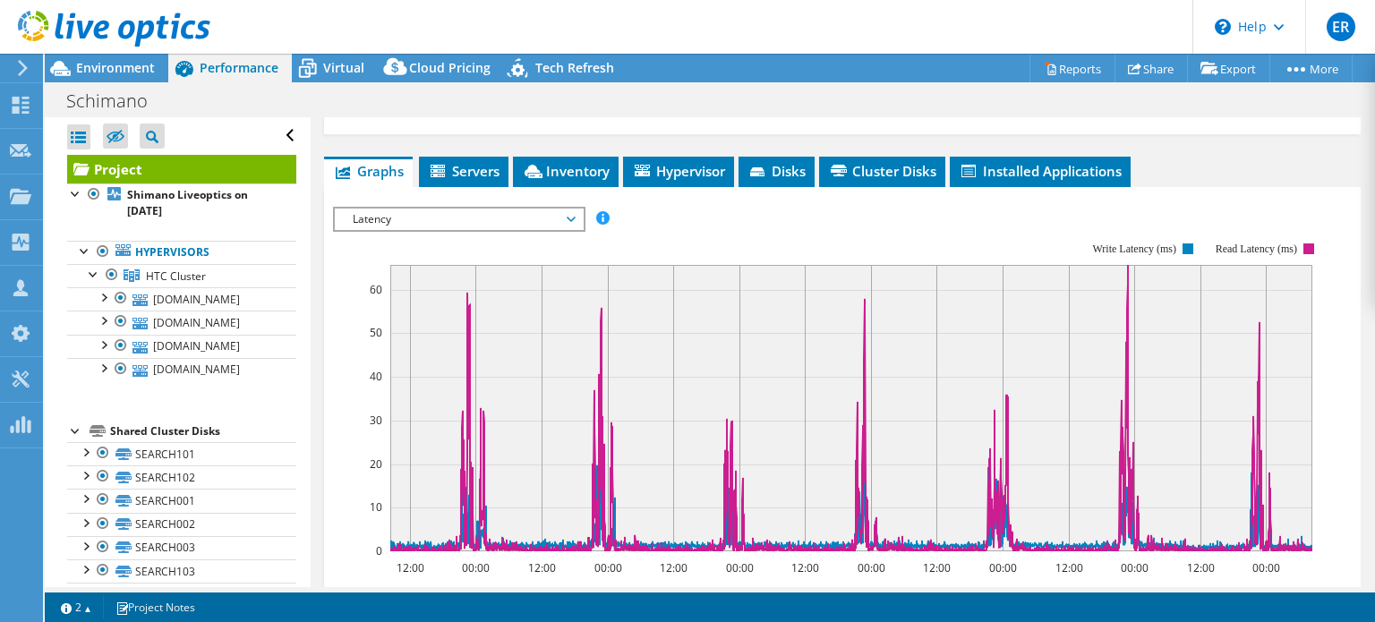
click at [446, 209] on span "Latency" at bounding box center [459, 219] width 230 height 21
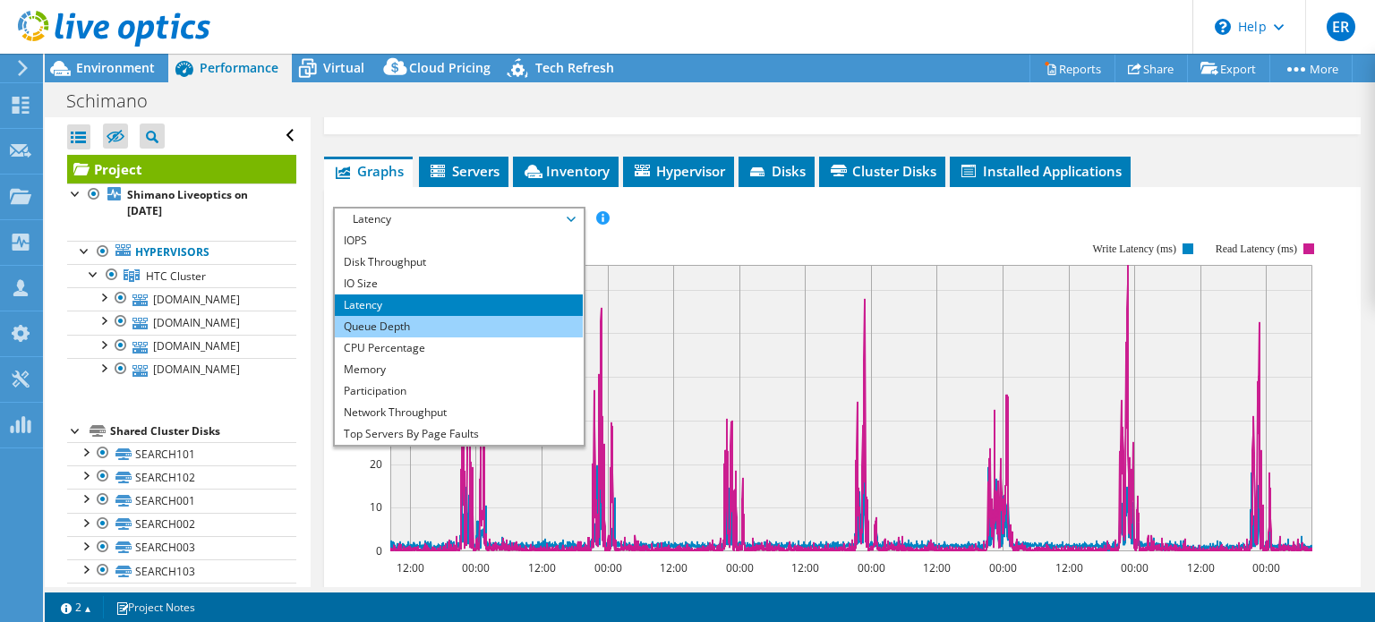
click at [441, 316] on li "Queue Depth" at bounding box center [459, 326] width 248 height 21
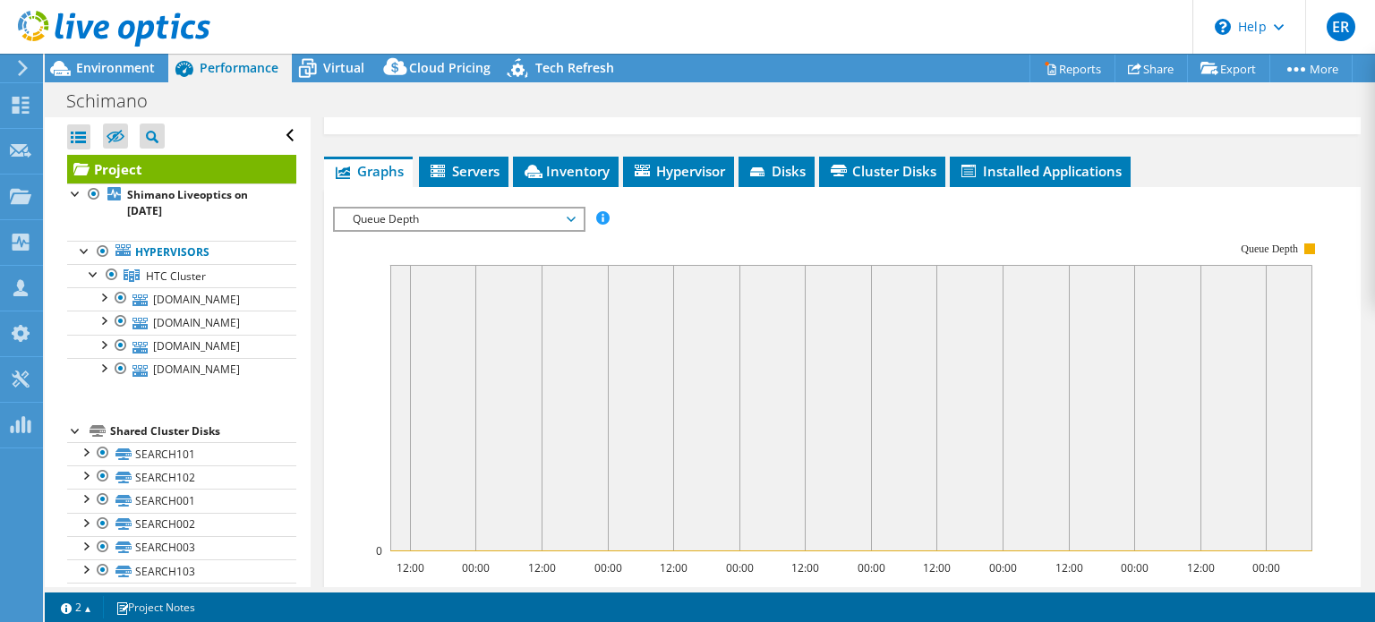
click at [444, 209] on span "Queue Depth" at bounding box center [459, 219] width 230 height 21
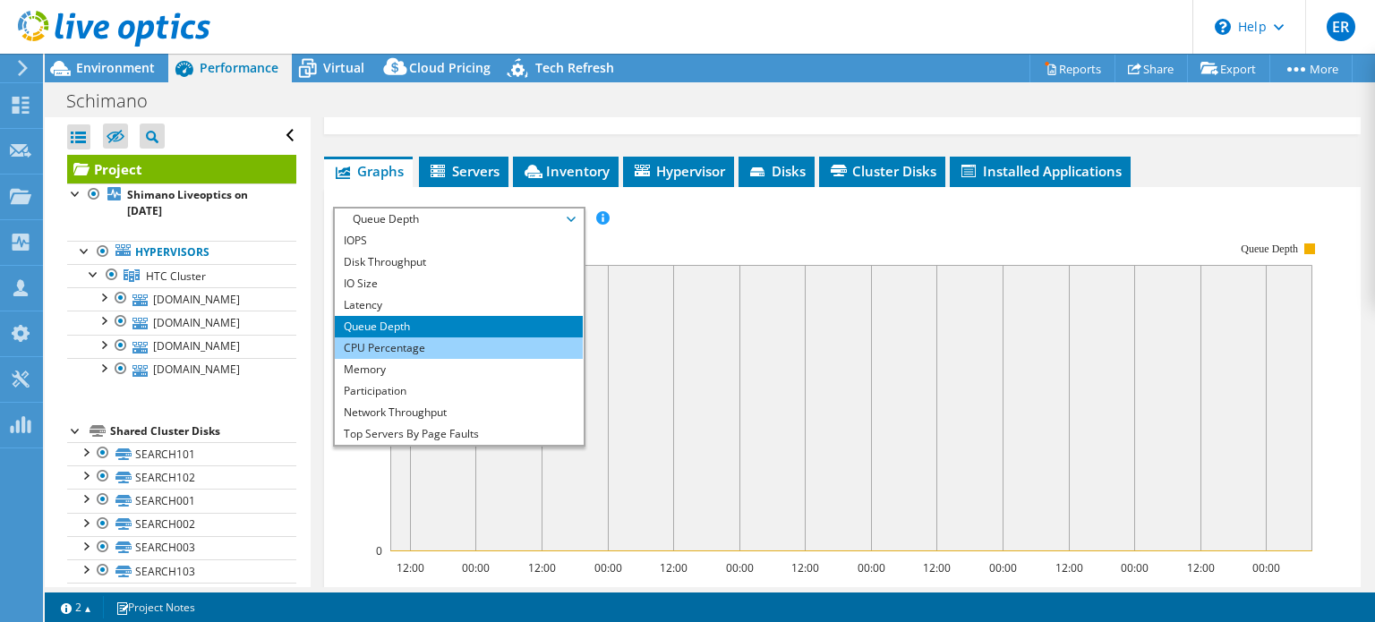
click at [429, 338] on li "CPU Percentage" at bounding box center [459, 348] width 248 height 21
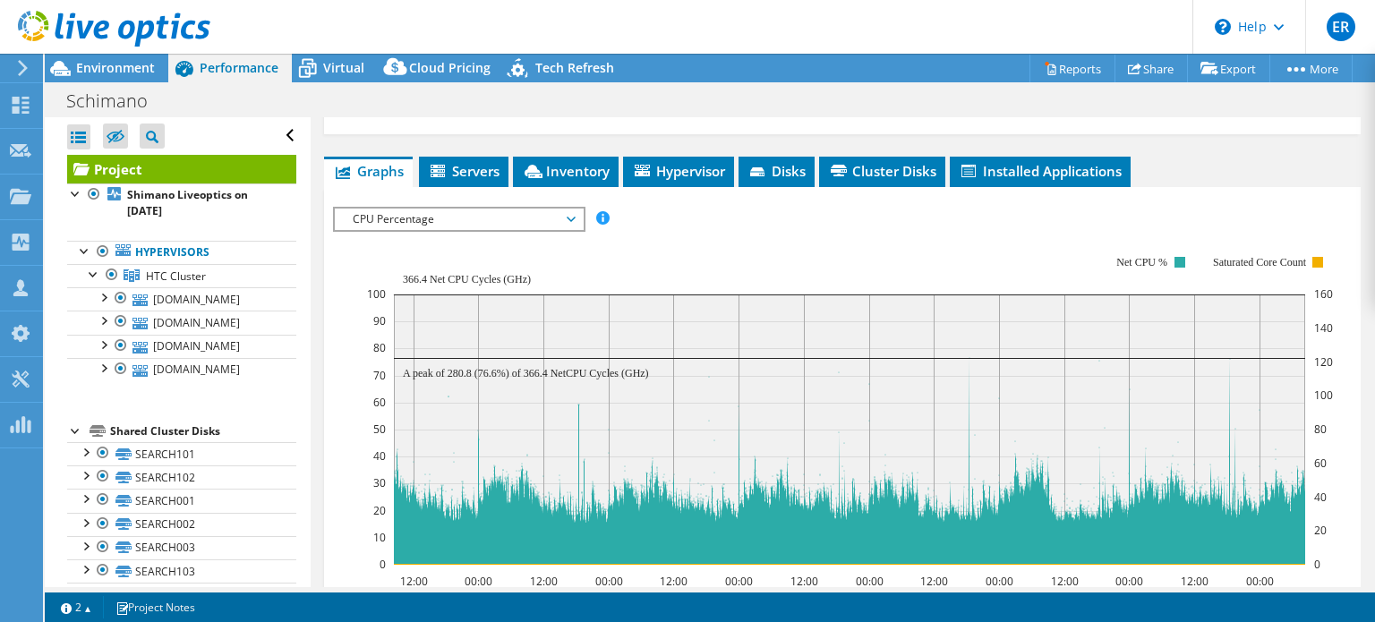
click at [447, 209] on span "CPU Percentage" at bounding box center [459, 219] width 230 height 21
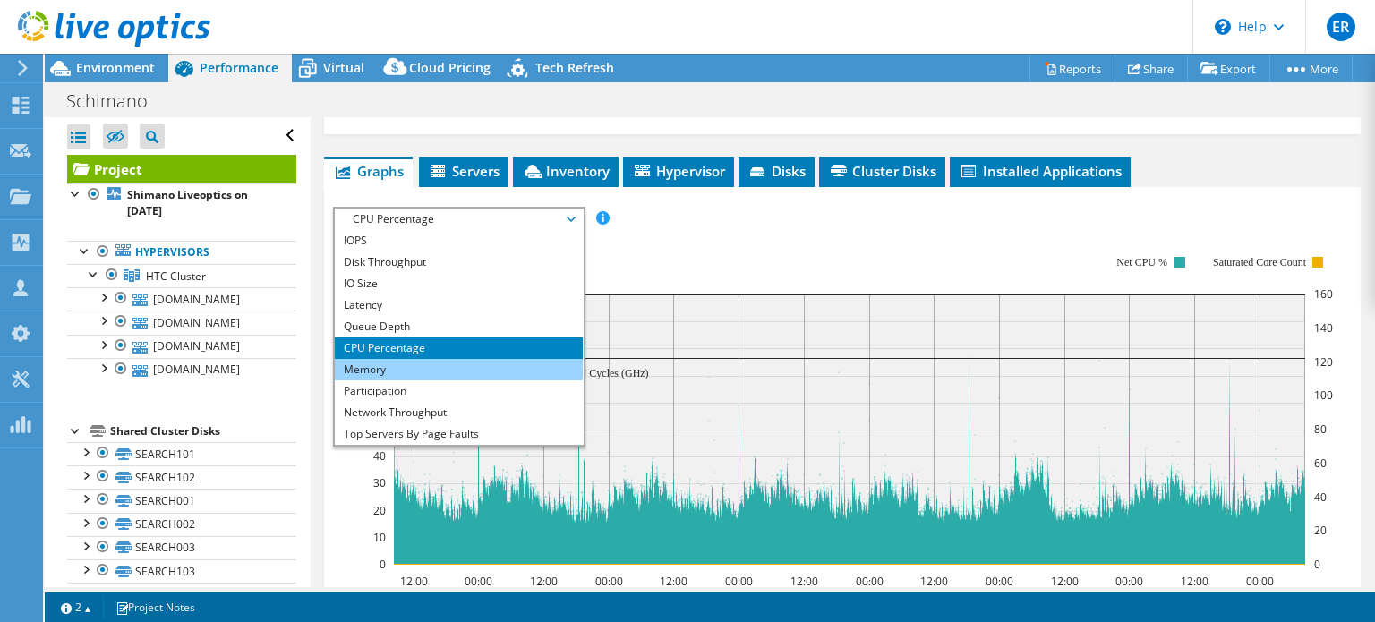
click at [399, 359] on li "Memory" at bounding box center [459, 369] width 248 height 21
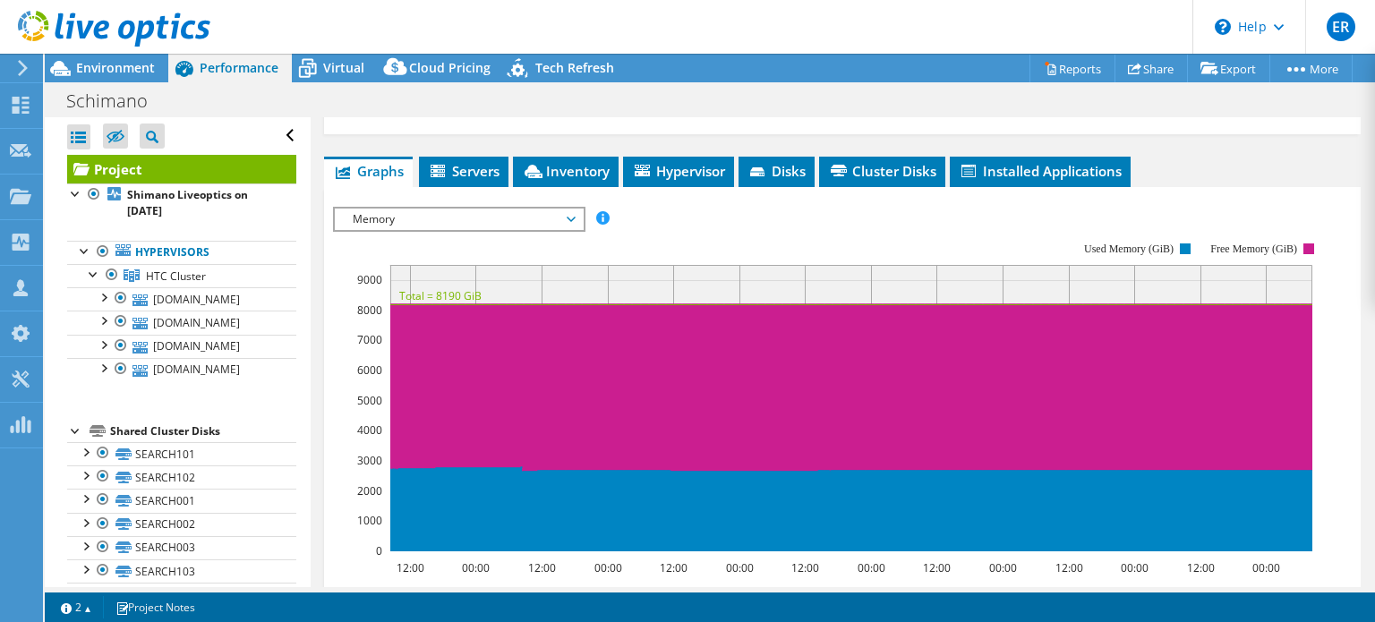
click at [415, 209] on span "Memory" at bounding box center [459, 219] width 230 height 21
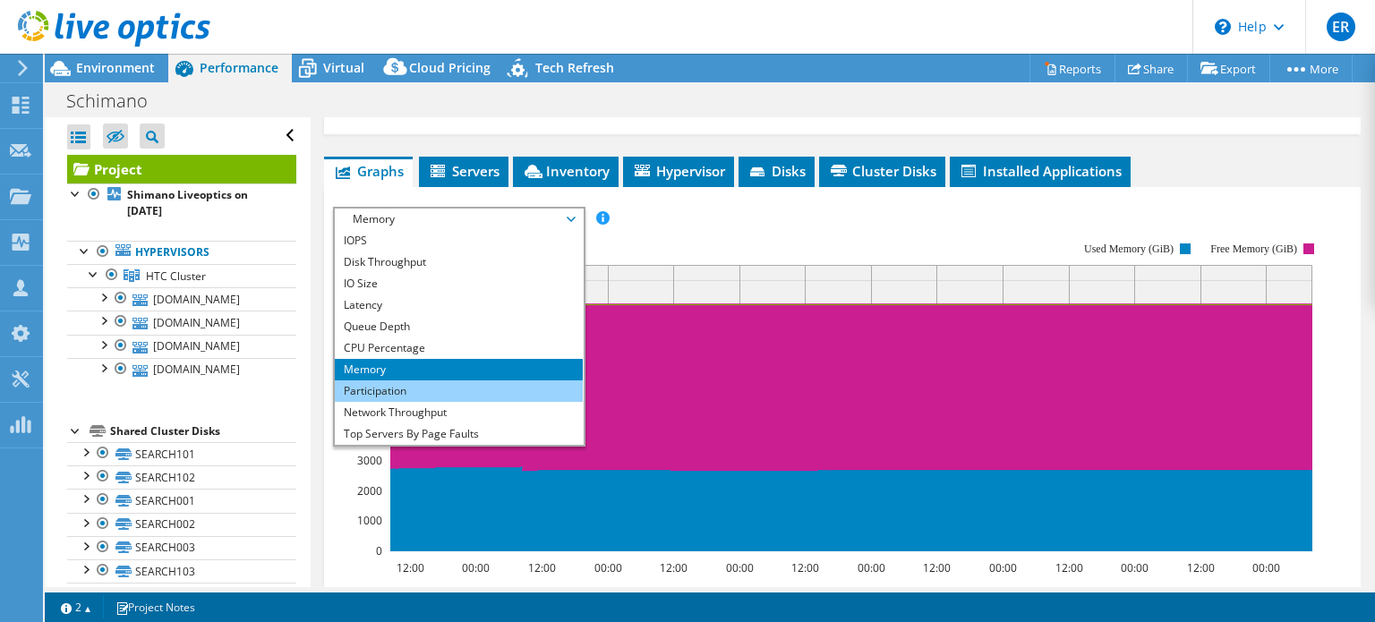
click at [408, 381] on li "Participation" at bounding box center [459, 391] width 248 height 21
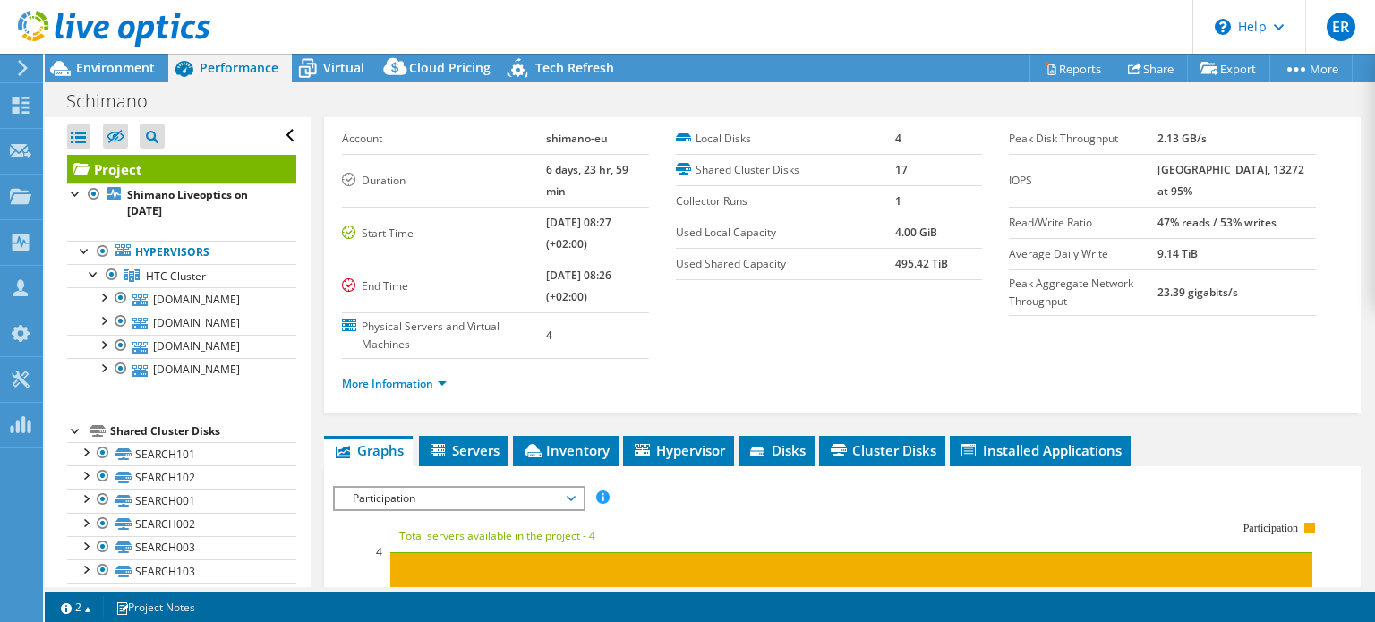
scroll to position [0, 0]
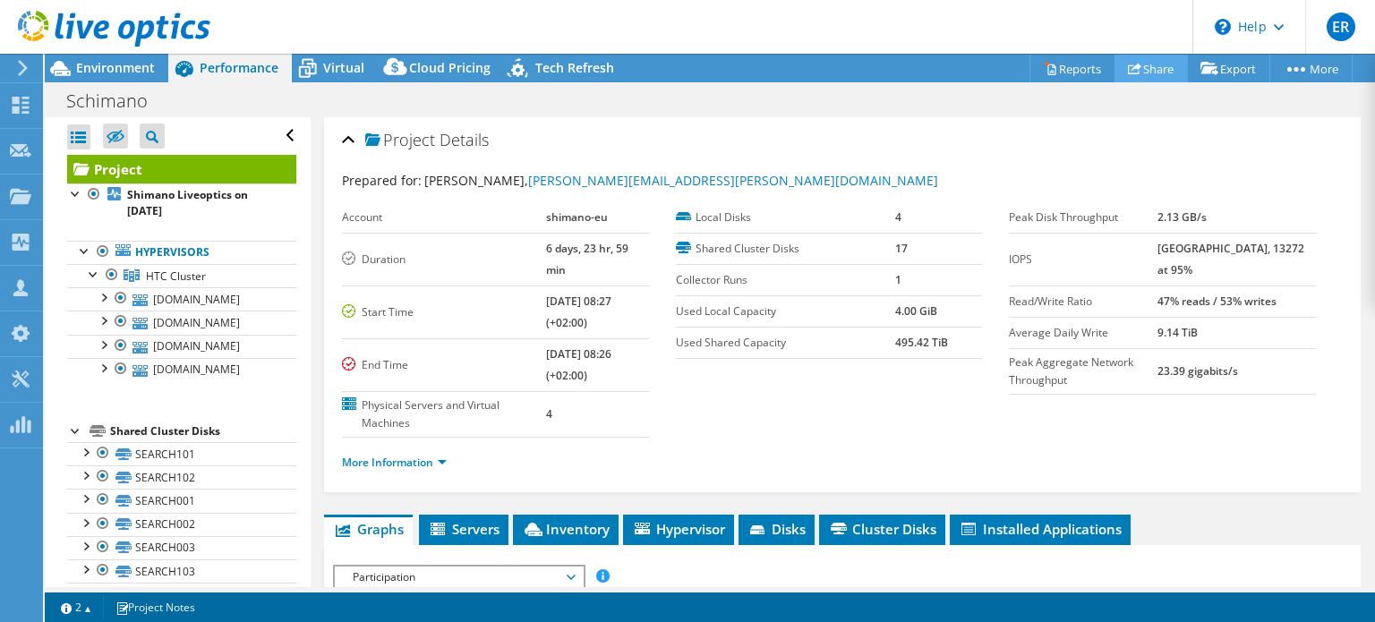
click at [1145, 64] on link "Share" at bounding box center [1151, 69] width 73 height 28
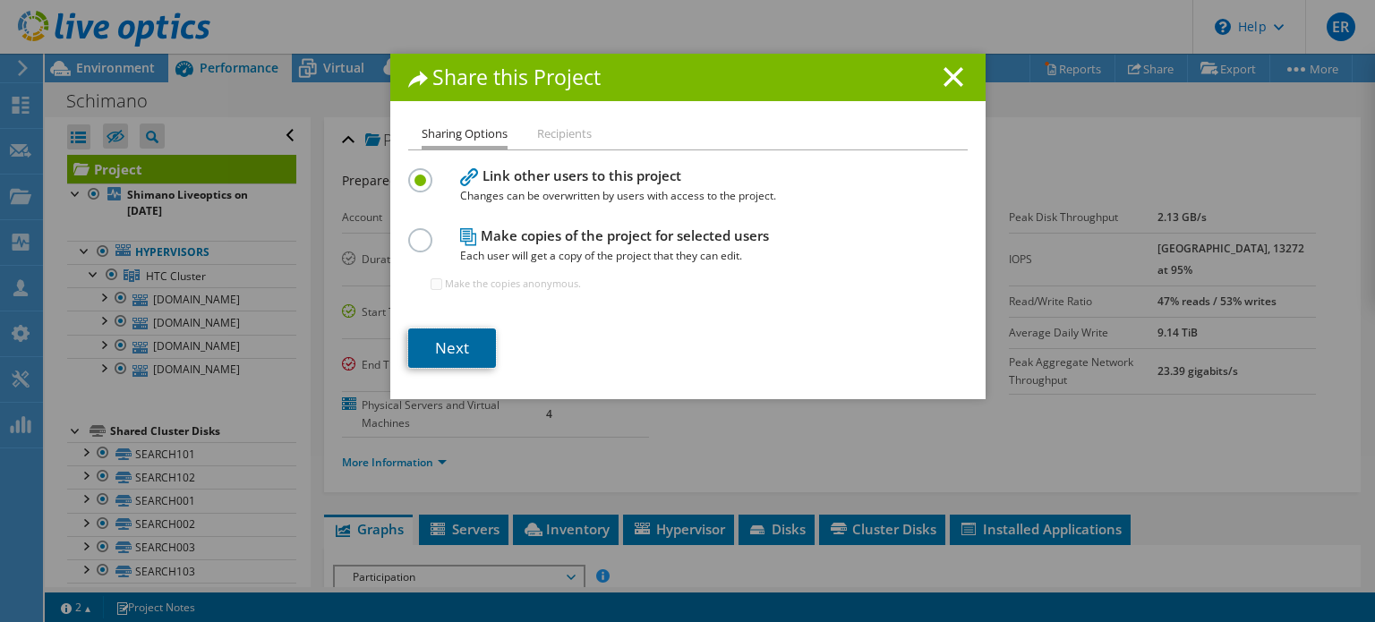
click at [448, 341] on link "Next" at bounding box center [452, 348] width 88 height 39
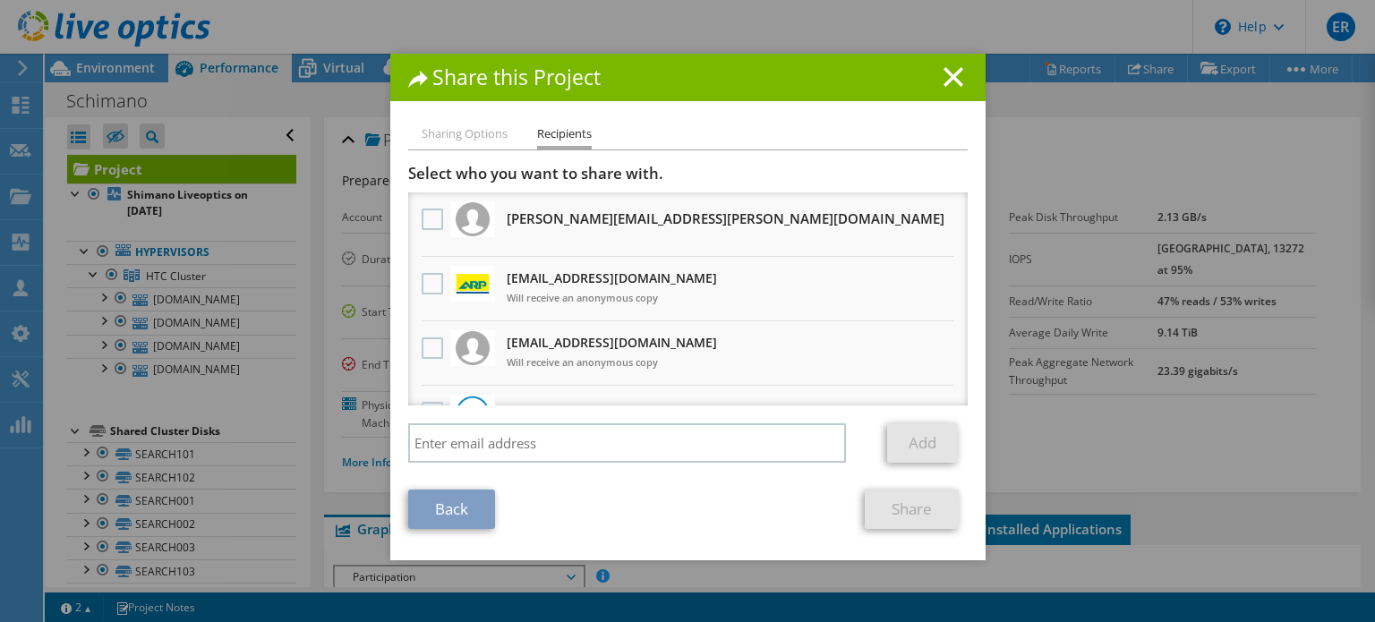
scroll to position [43, 0]
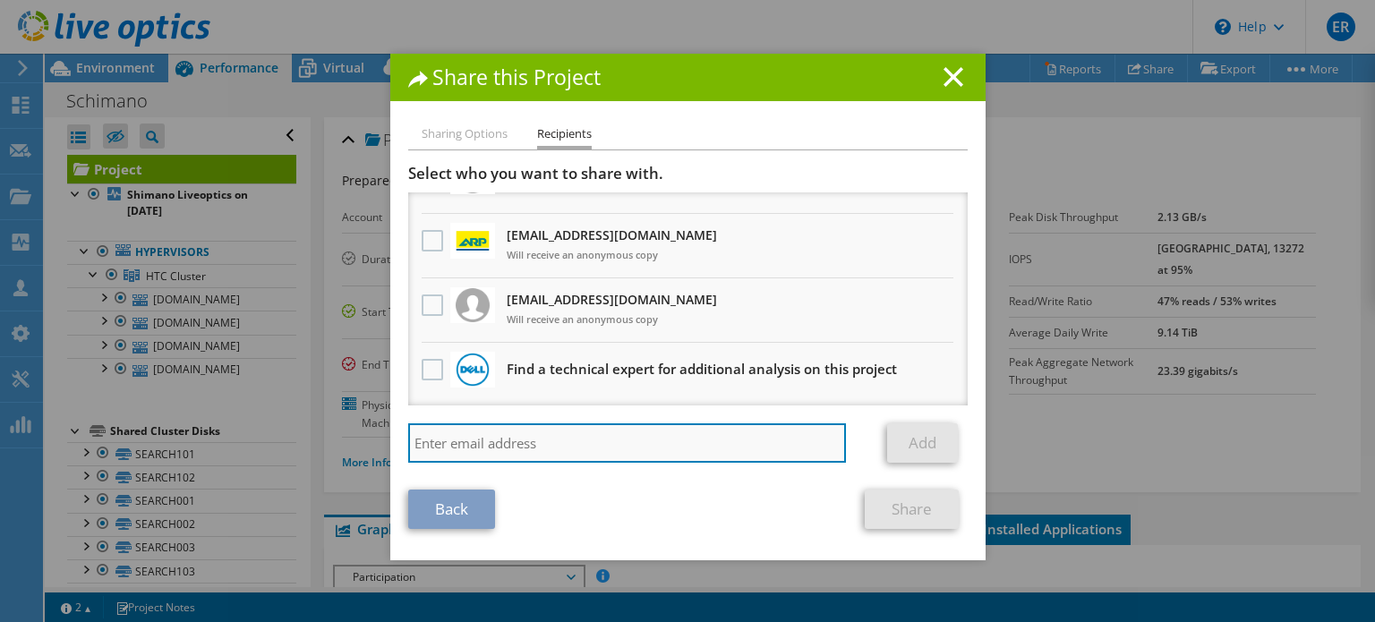
click at [606, 450] on input "search" at bounding box center [627, 443] width 439 height 39
type input "sander.hermans@bechtle.com"
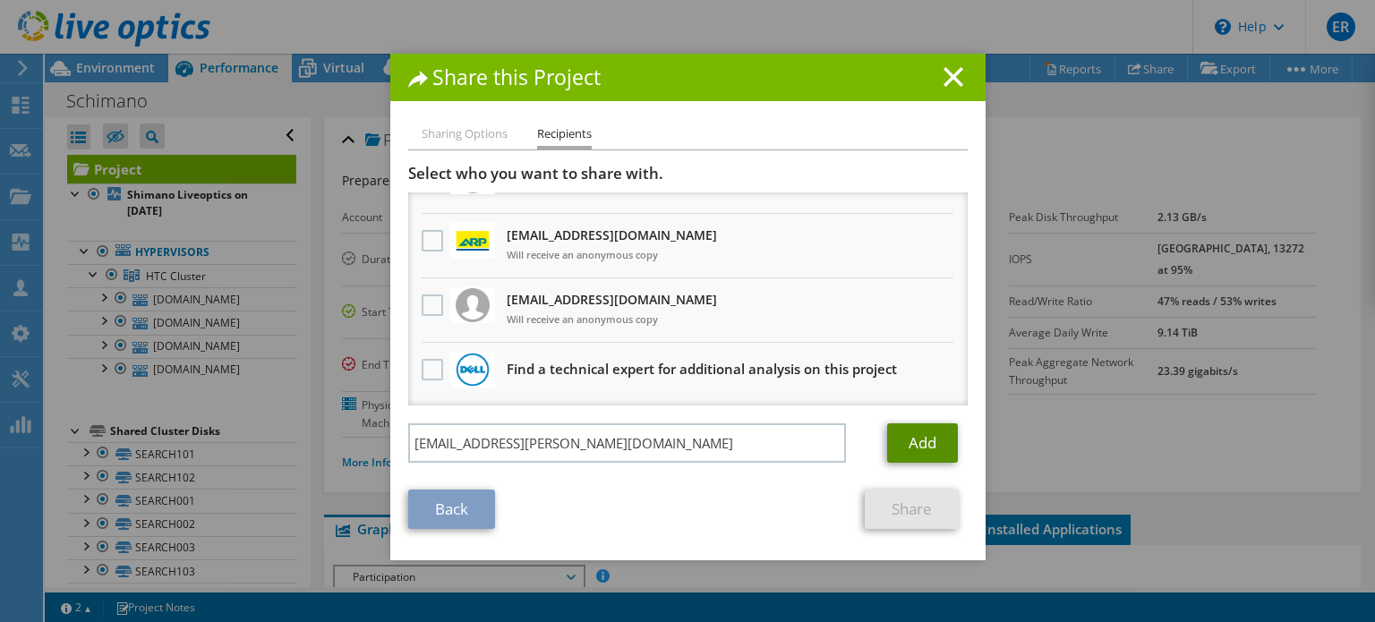
click at [924, 435] on link "Add" at bounding box center [922, 443] width 71 height 39
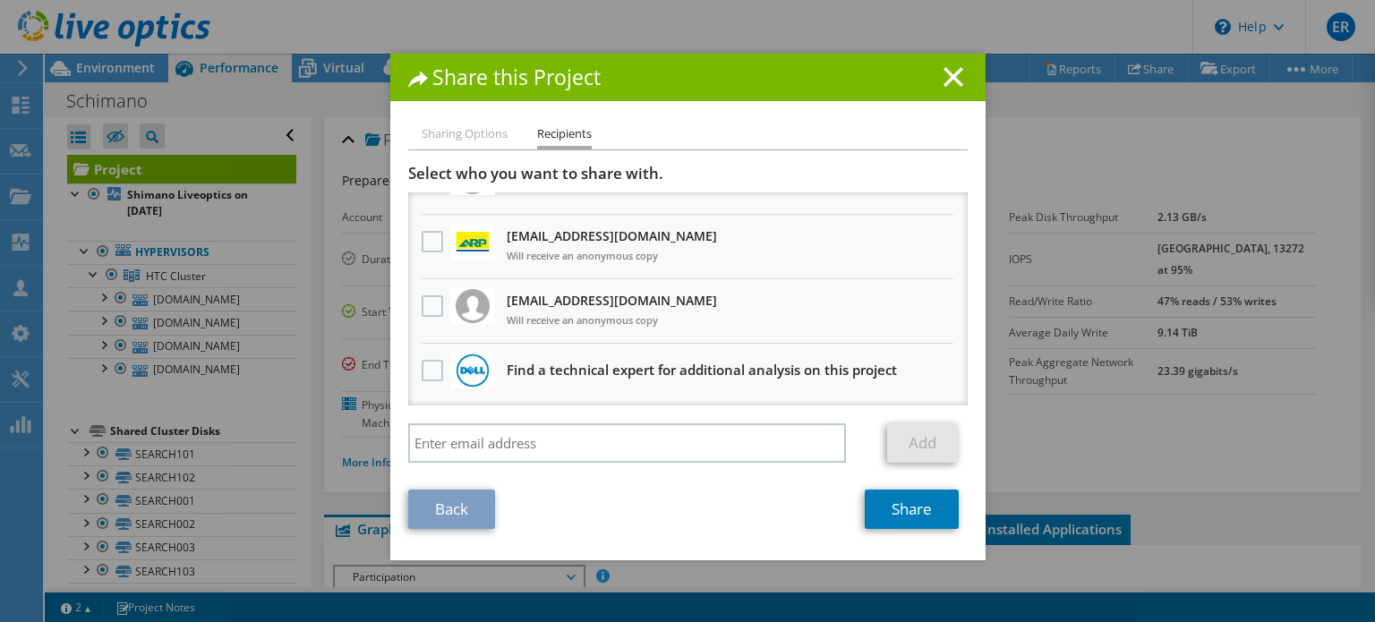
scroll to position [0, 0]
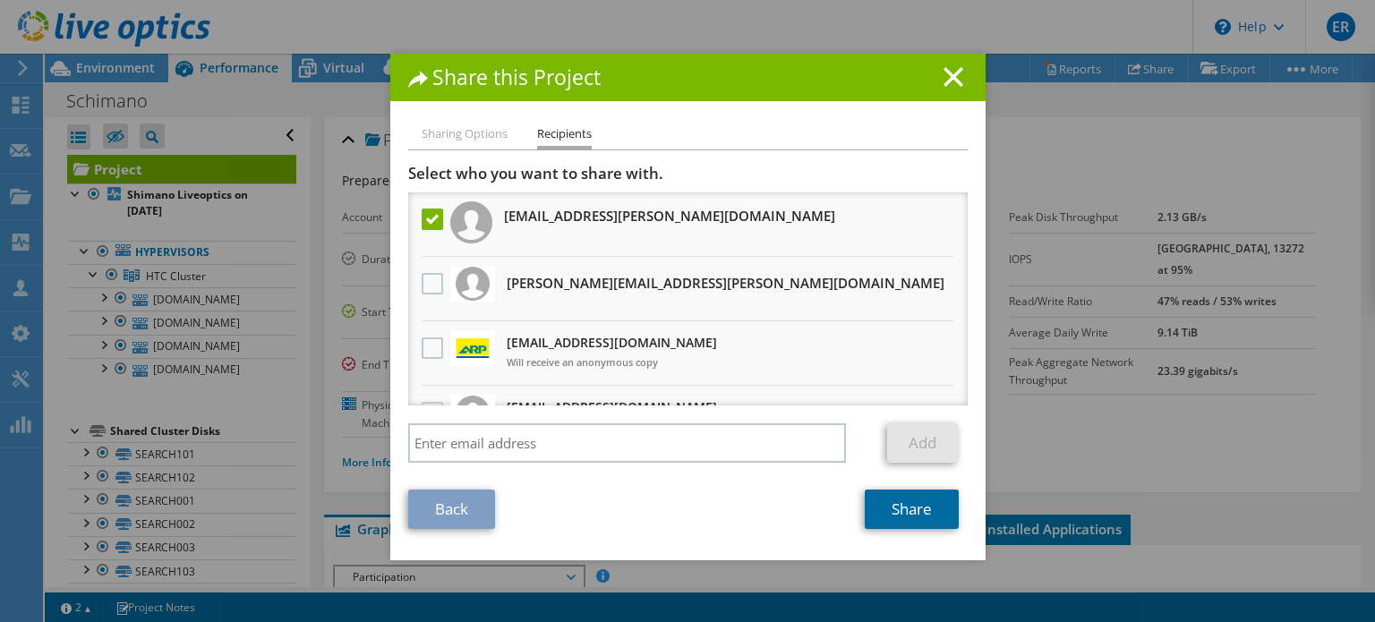
click at [893, 508] on link "Share" at bounding box center [912, 509] width 94 height 39
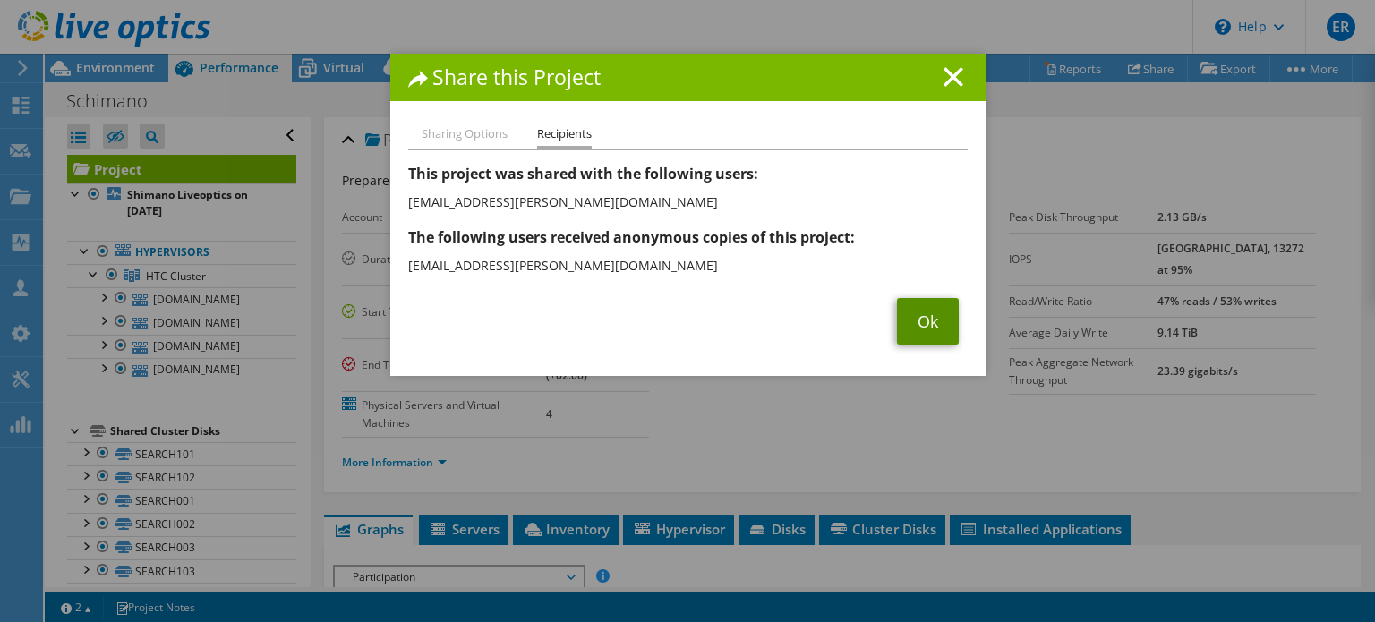
click at [906, 314] on link "Ok" at bounding box center [928, 321] width 62 height 47
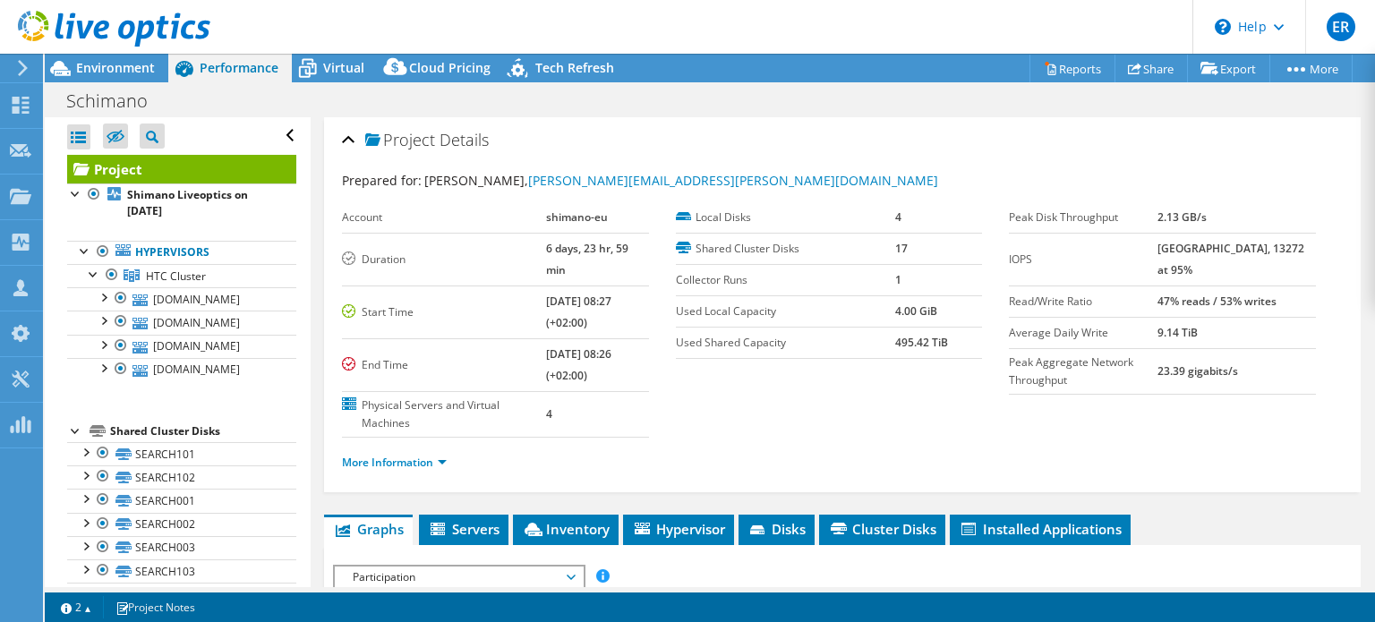
click at [21, 63] on use at bounding box center [23, 68] width 10 height 16
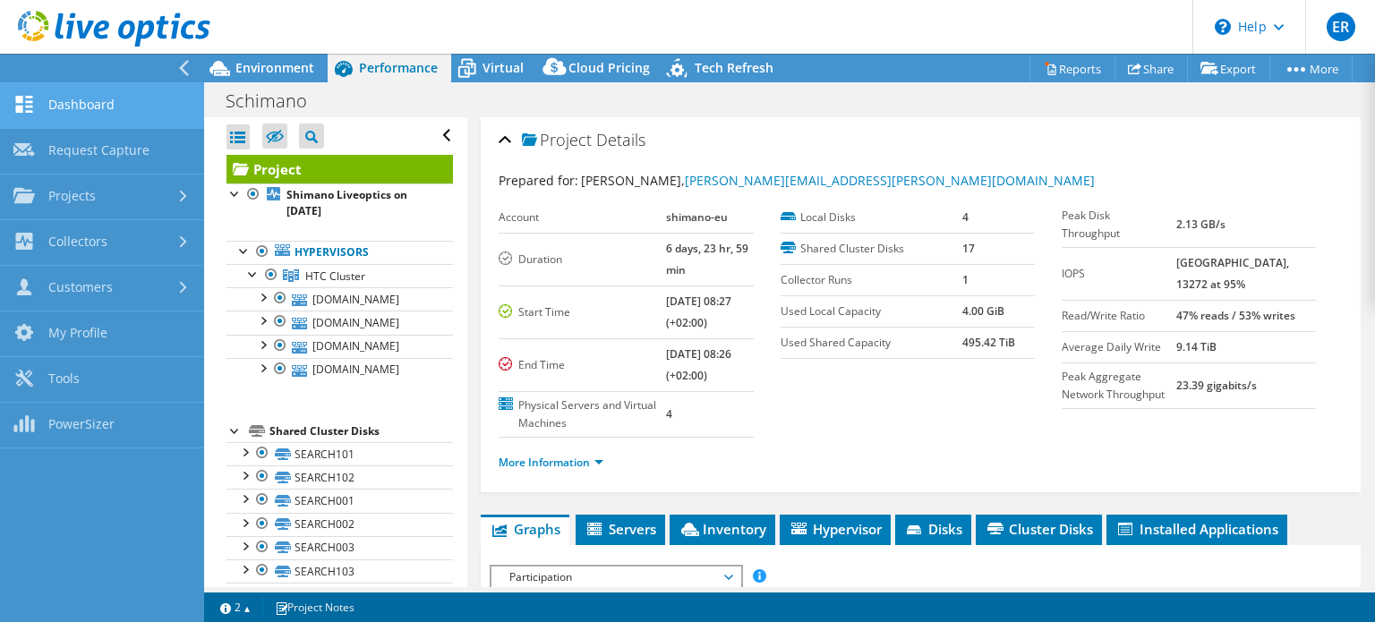
click at [86, 107] on link "Dashboard" at bounding box center [102, 106] width 204 height 46
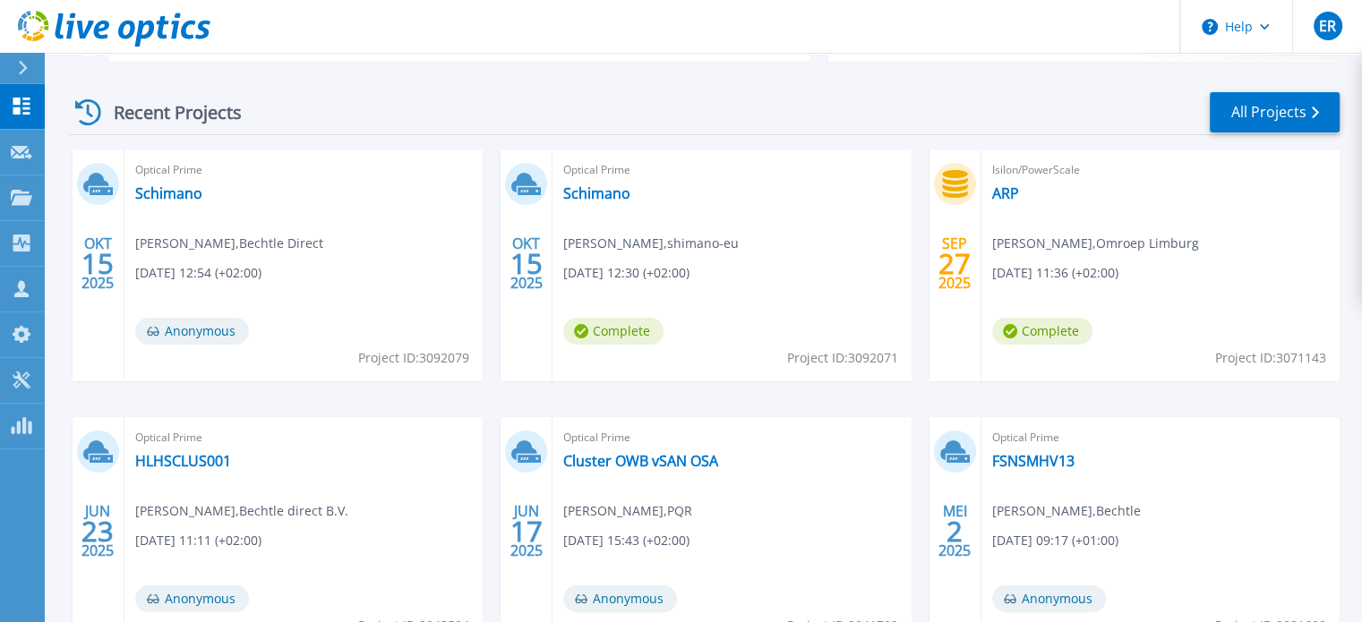
scroll to position [269, 0]
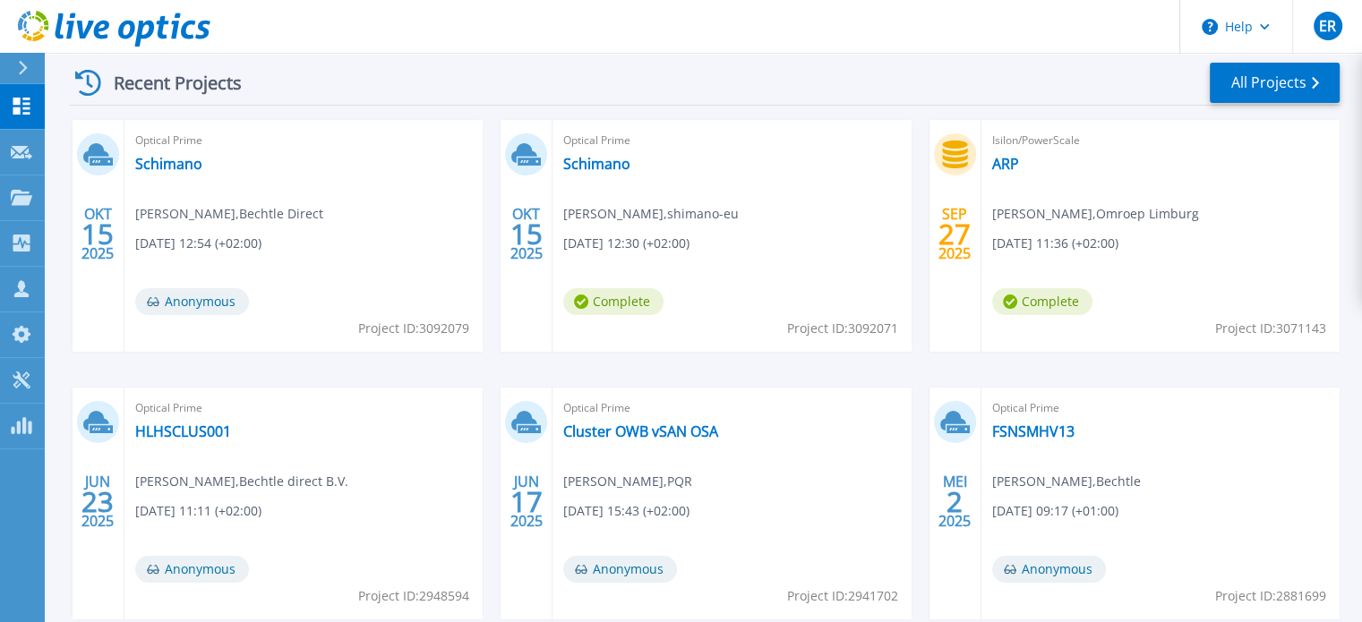
click at [1052, 230] on div "Isilon/PowerScale ARP [PERSON_NAME] , Omroep Limburg [DATE] 11:36 (+02:00) Comp…" at bounding box center [1160, 236] width 358 height 232
click at [1029, 295] on span "Complete" at bounding box center [1042, 301] width 100 height 27
drag, startPoint x: 1210, startPoint y: 316, endPoint x: 1195, endPoint y: 300, distance: 21.6
click at [1216, 313] on div "Isilon/PowerScale ARP [PERSON_NAME] , Omroep Limburg [DATE] 11:36 (+02:00) Comp…" at bounding box center [1160, 236] width 358 height 232
click at [1031, 136] on span "Isilon/PowerScale" at bounding box center [1160, 141] width 337 height 20
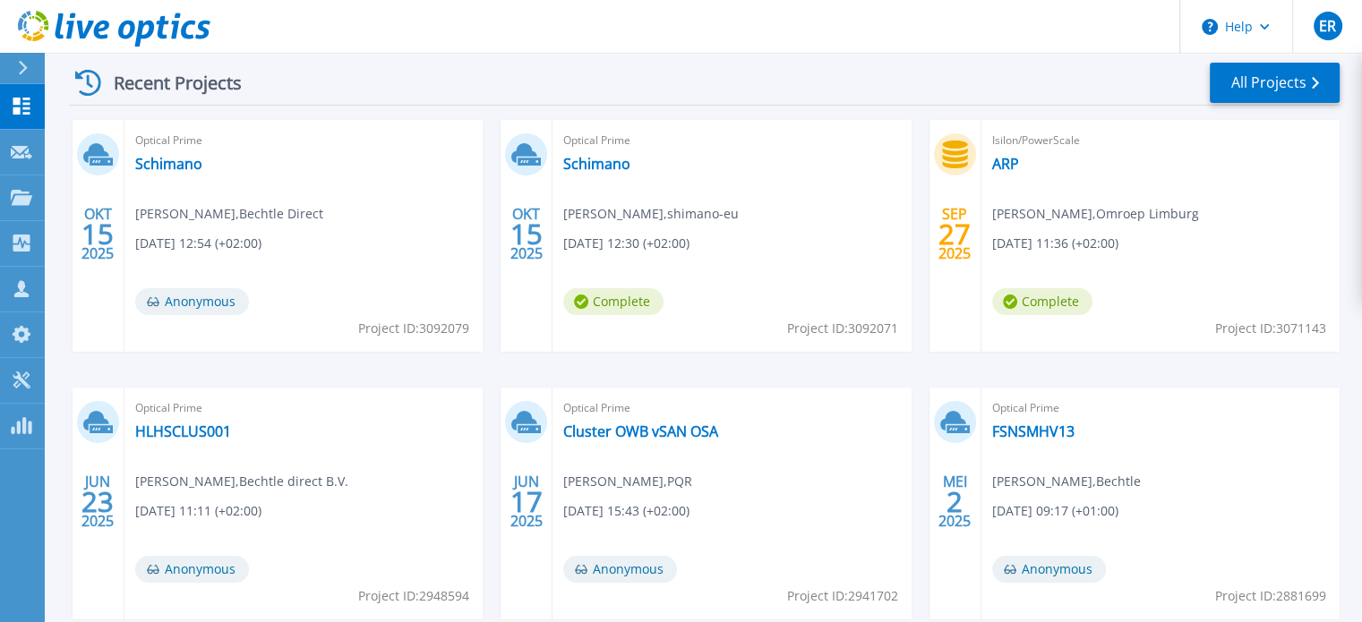
click at [1022, 220] on span "[PERSON_NAME] , Omroep Limburg" at bounding box center [1095, 214] width 207 height 20
click at [1023, 250] on span "[DATE] 11:36 (+02:00)" at bounding box center [1055, 244] width 126 height 20
click at [1042, 296] on span "Complete" at bounding box center [1042, 301] width 100 height 27
click at [1204, 311] on div "Isilon/PowerScale ARP [PERSON_NAME] , Omroep Limburg [DATE] 11:36 (+02:00) Comp…" at bounding box center [1160, 236] width 358 height 232
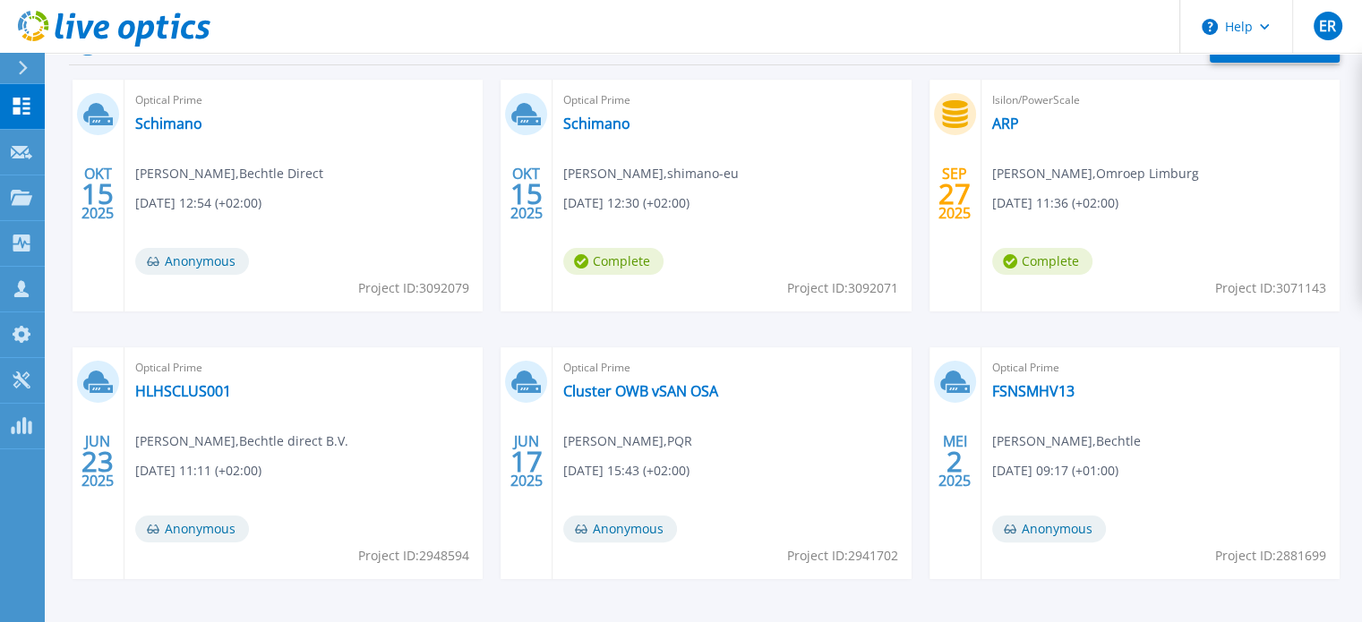
scroll to position [11, 0]
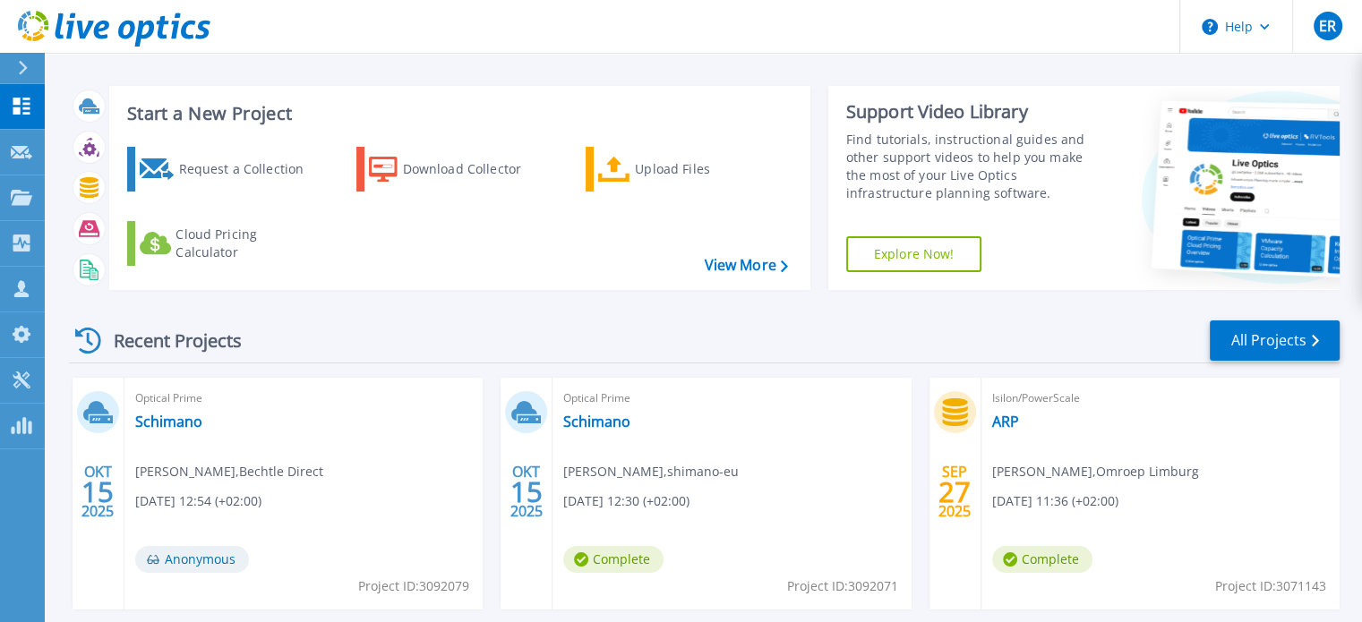
click at [954, 407] on icon at bounding box center [955, 412] width 30 height 28
click at [962, 484] on span "27" at bounding box center [954, 491] width 32 height 15
click at [1023, 397] on span "Isilon/PowerScale" at bounding box center [1160, 399] width 337 height 20
click at [1005, 421] on link "ARP" at bounding box center [1005, 422] width 27 height 18
